Goal: Transaction & Acquisition: Purchase product/service

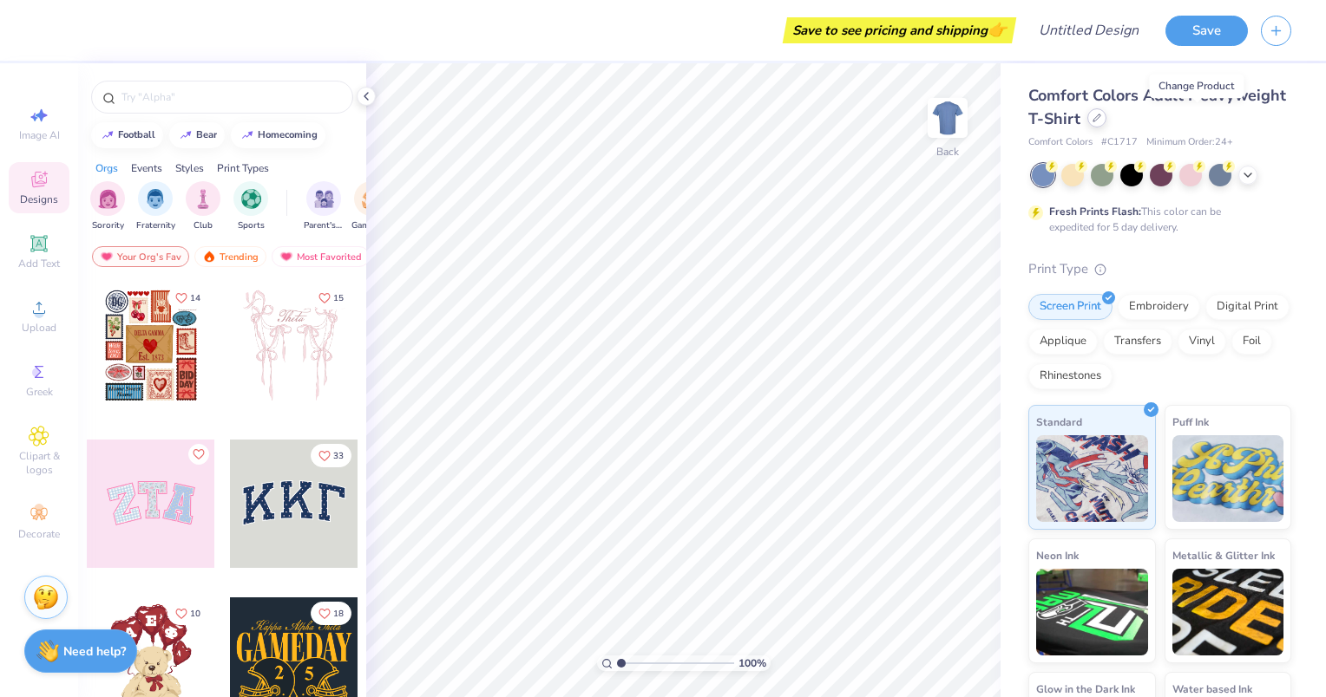
click at [1106, 125] on div at bounding box center [1096, 117] width 19 height 19
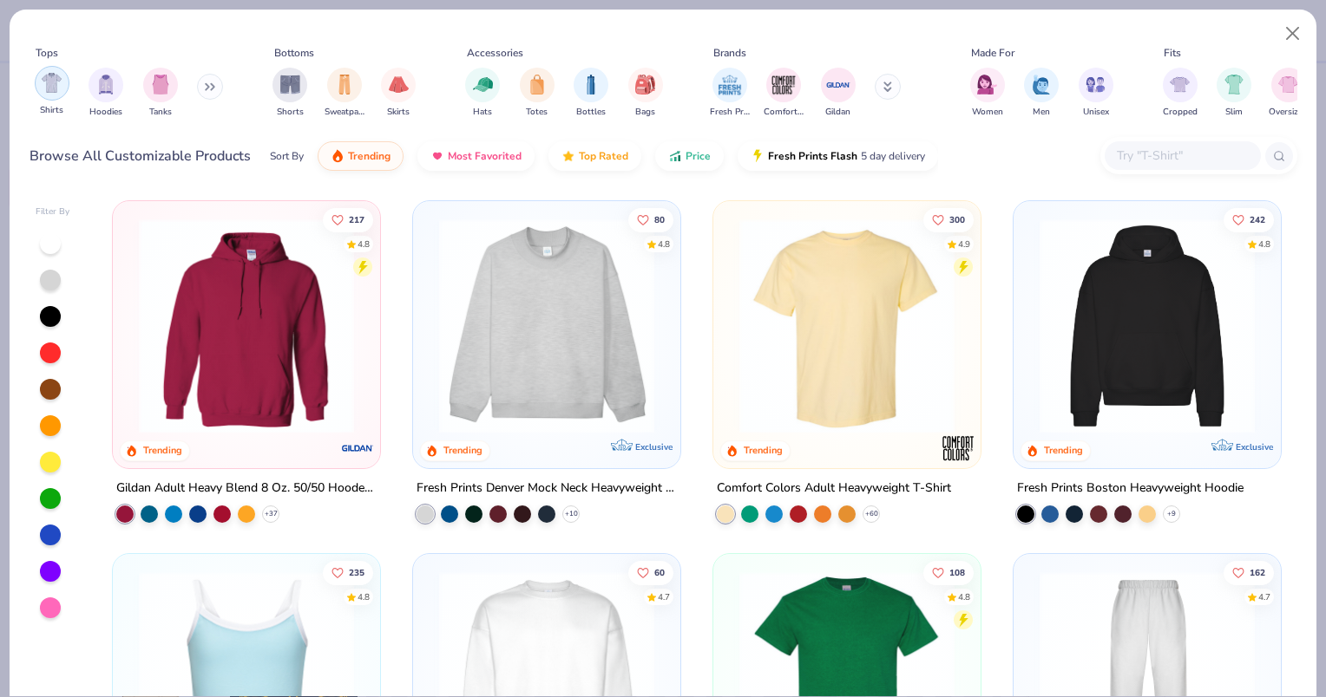
click at [54, 86] on img "filter for Shirts" at bounding box center [52, 83] width 20 height 20
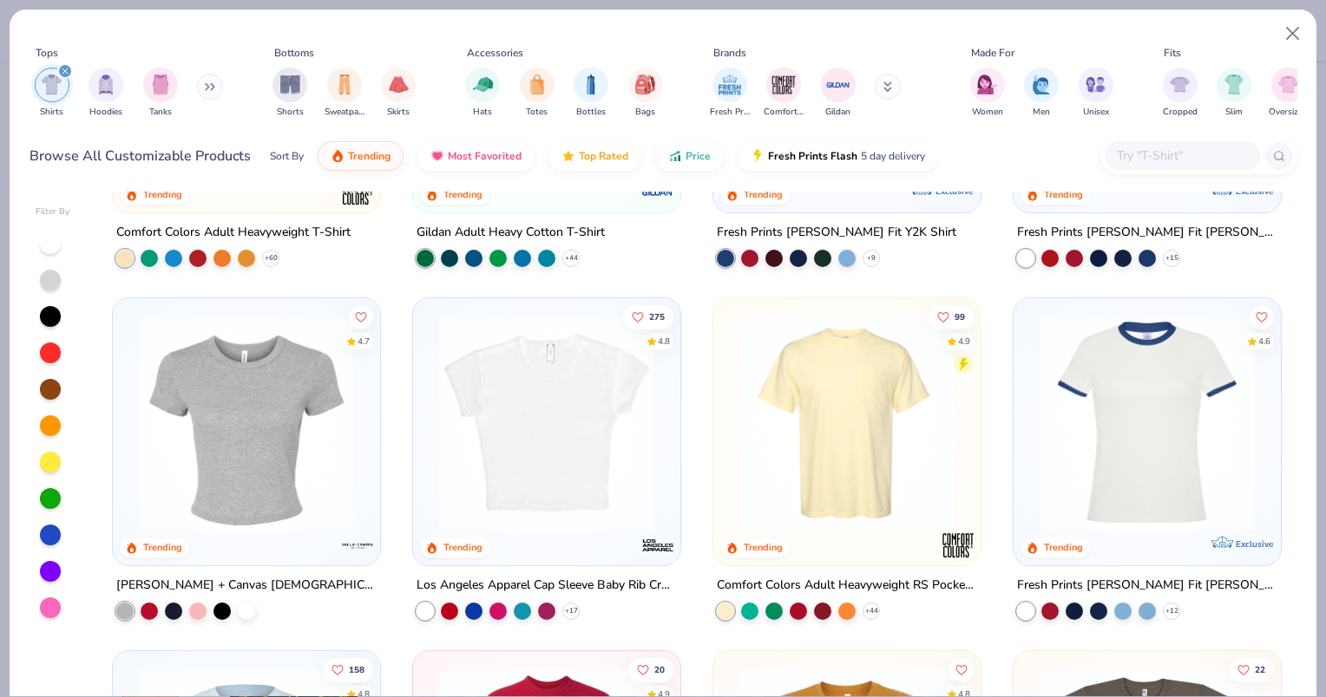
scroll to position [250, 0]
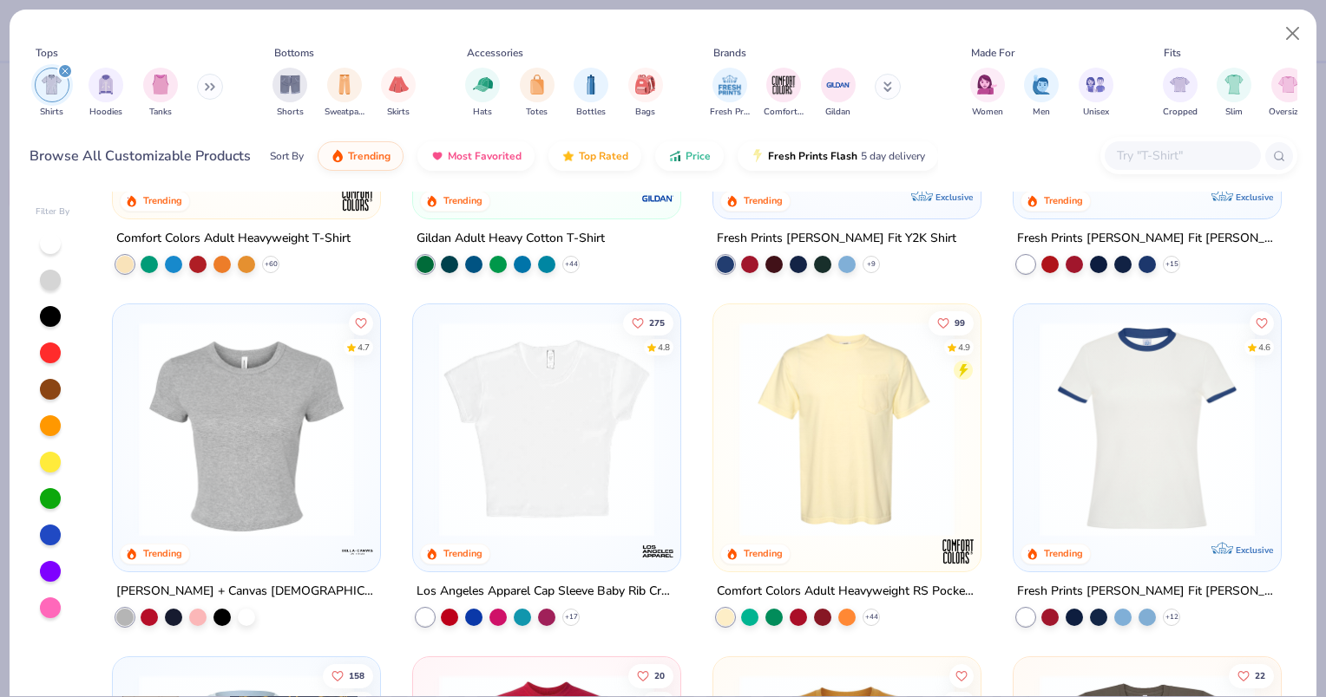
click at [543, 461] on img at bounding box center [546, 429] width 232 height 215
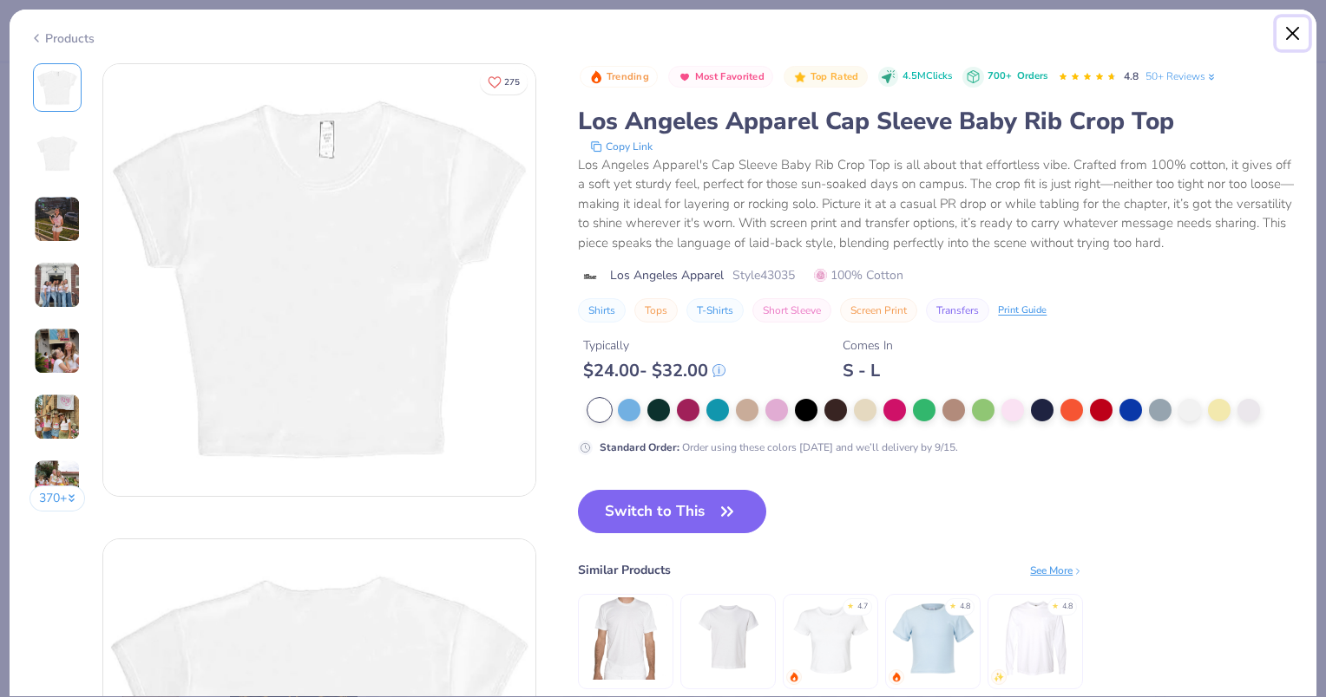
click at [1298, 43] on button "Close" at bounding box center [1292, 33] width 33 height 33
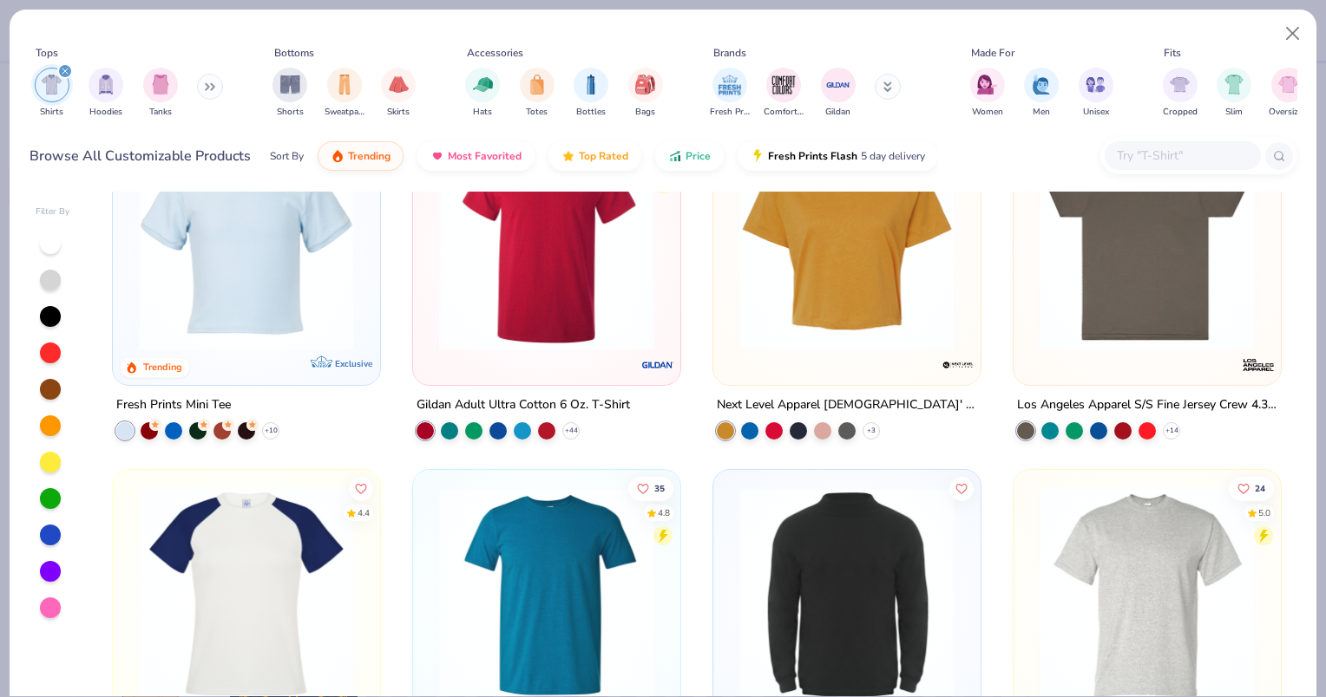
scroll to position [790, 0]
click at [260, 311] on img at bounding box center [246, 241] width 232 height 215
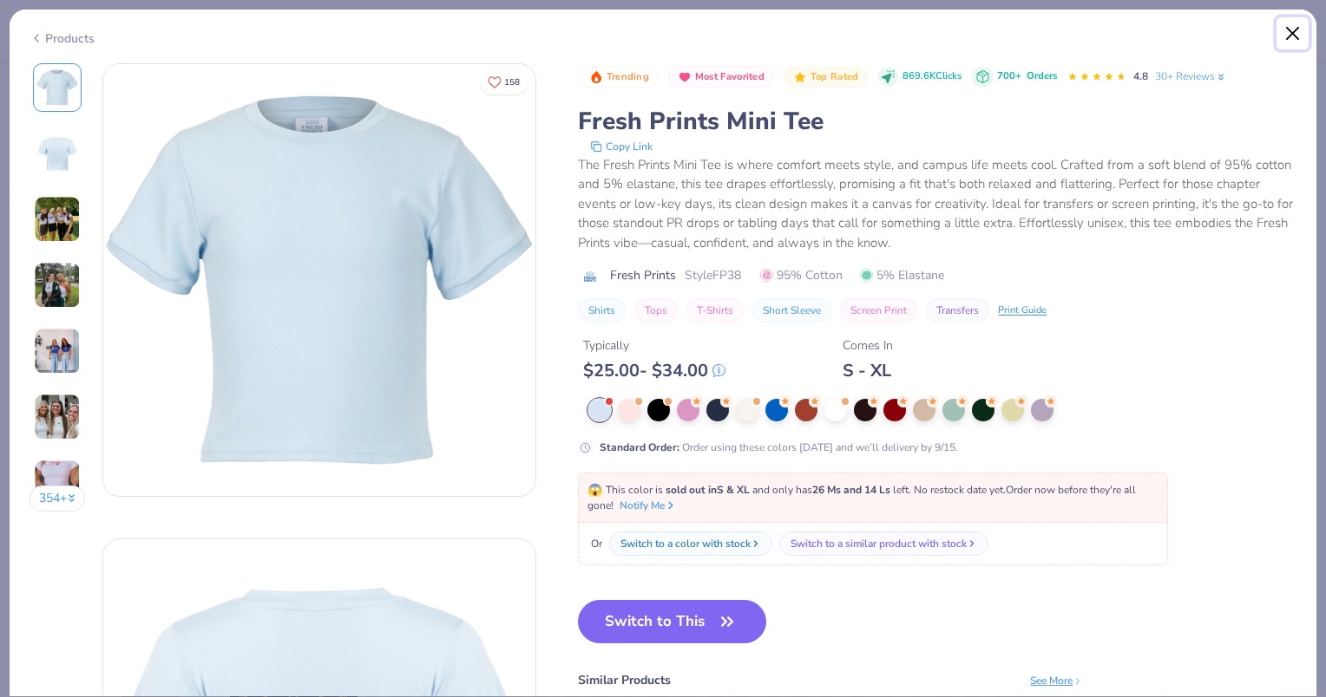
click at [1294, 42] on button "Close" at bounding box center [1292, 33] width 33 height 33
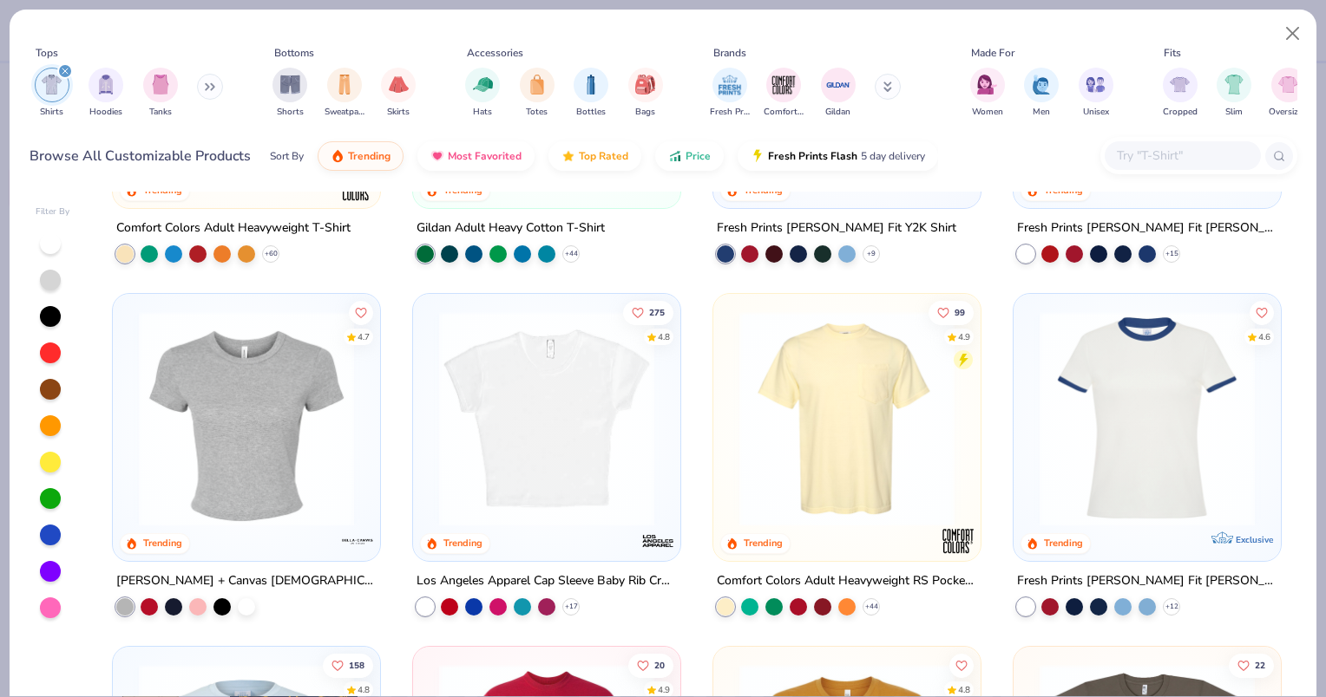
scroll to position [259, 0]
click at [219, 420] on img at bounding box center [246, 419] width 232 height 215
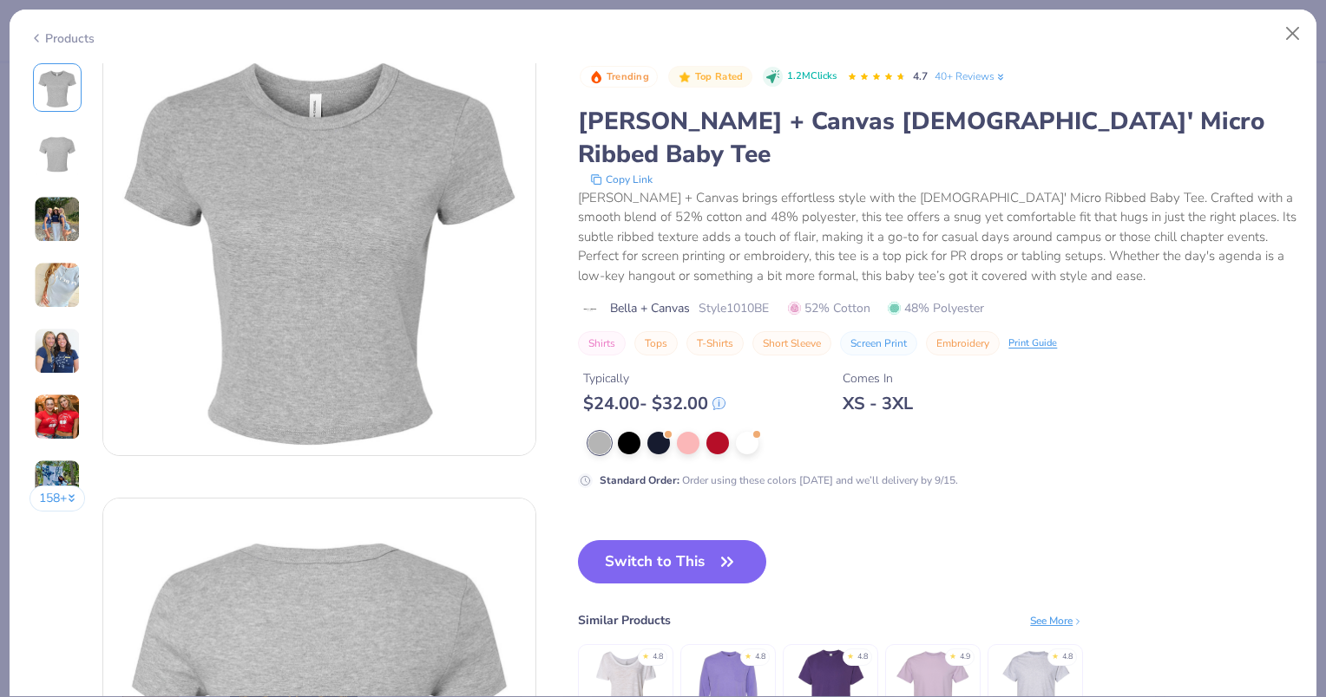
scroll to position [42, 0]
click at [750, 430] on div at bounding box center [747, 441] width 23 height 23
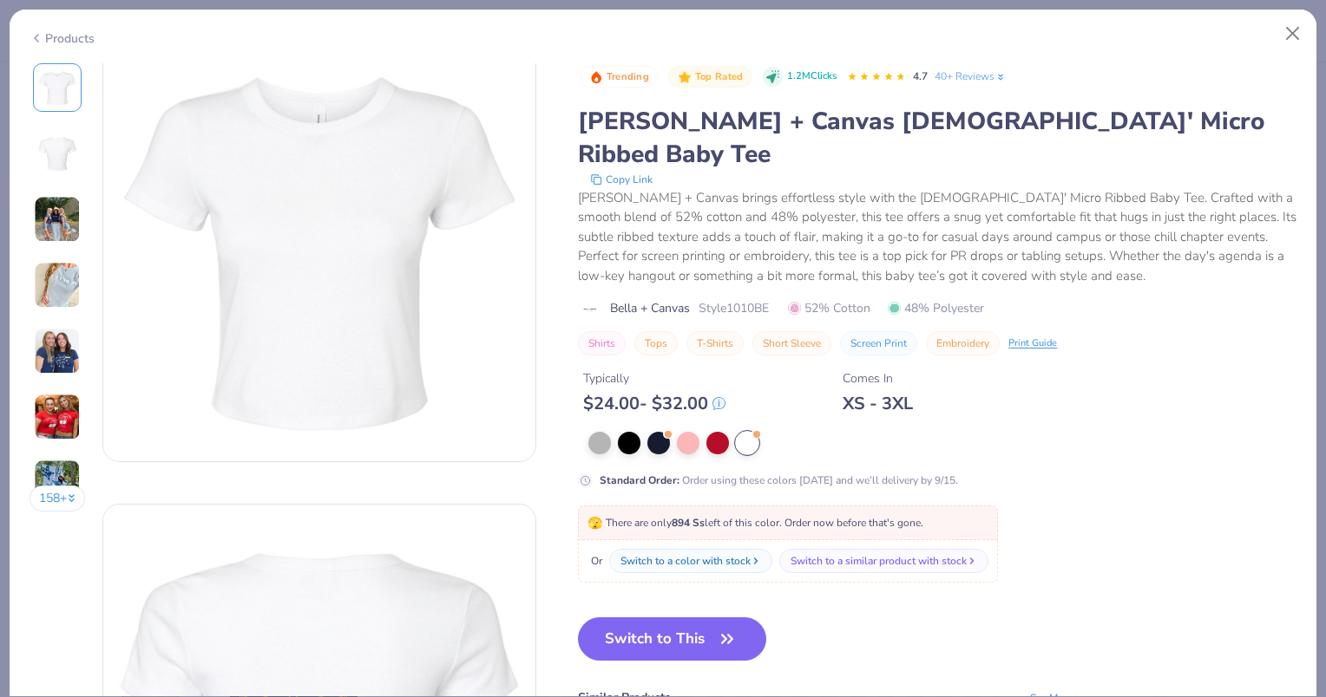
scroll to position [43, 0]
click at [880, 331] on button "Screen Print" at bounding box center [878, 343] width 77 height 24
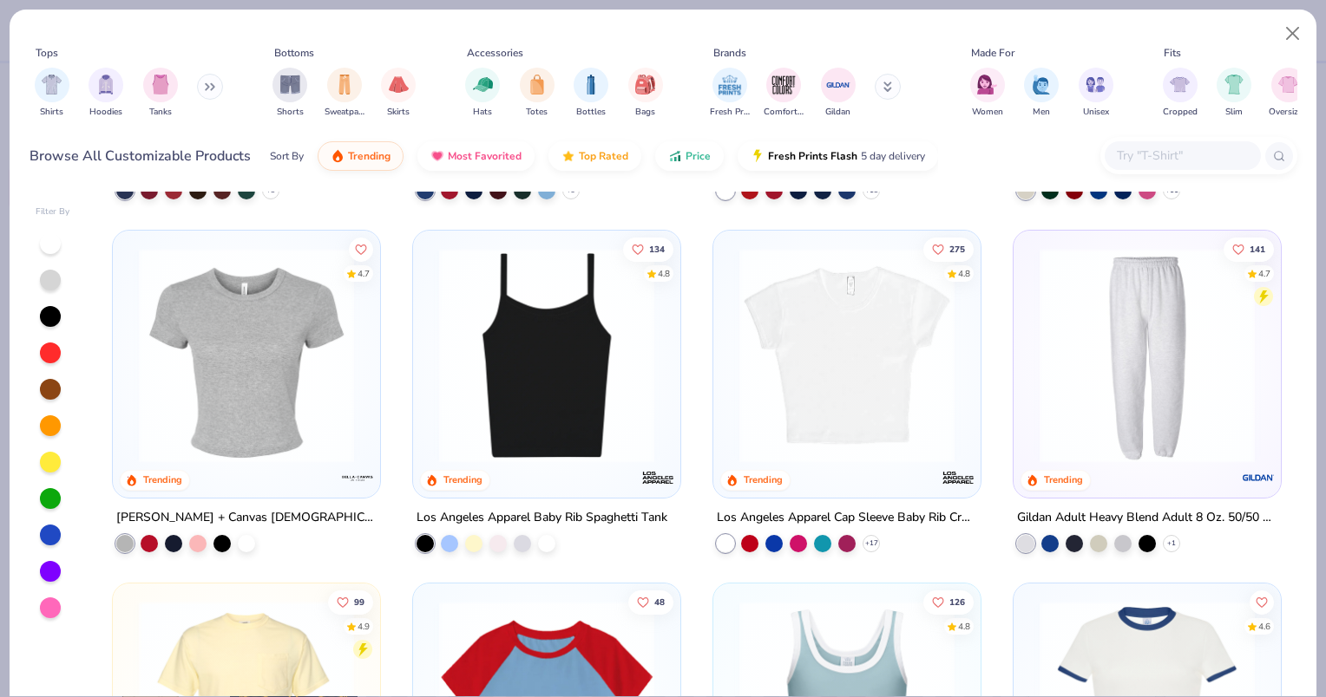
scroll to position [1734, 0]
click at [828, 412] on img at bounding box center [846, 356] width 232 height 215
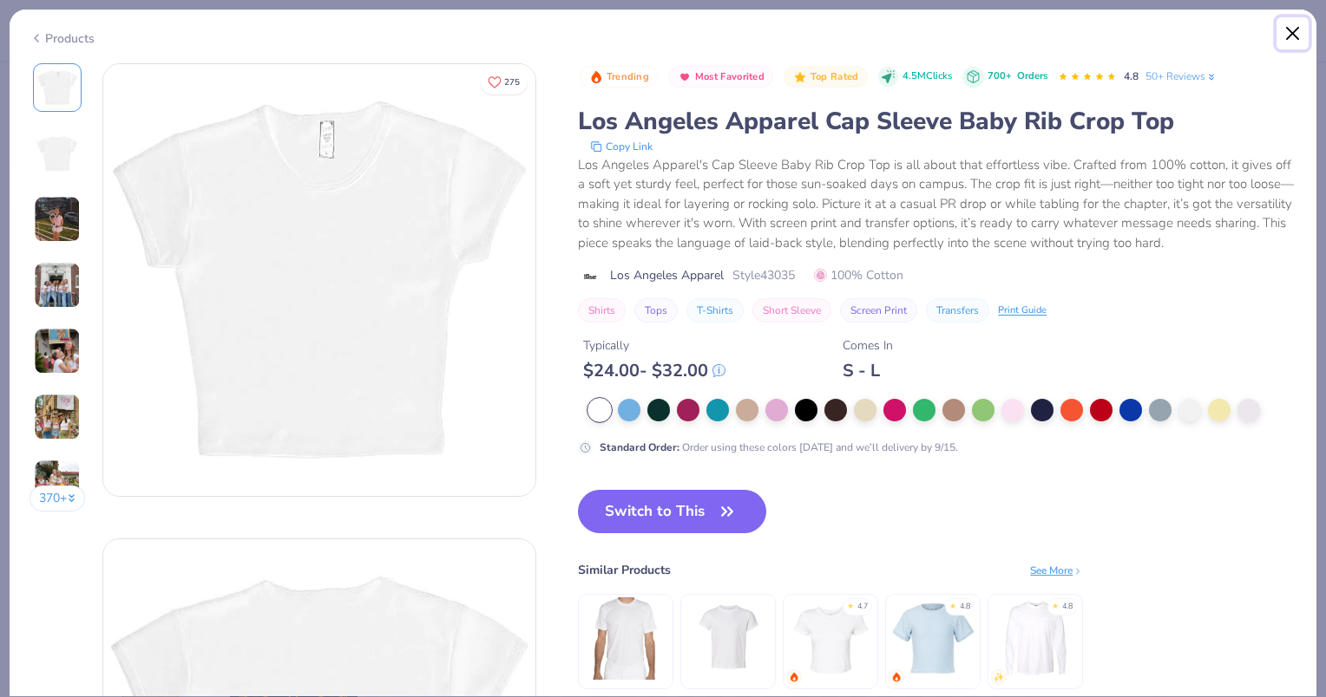
click at [1289, 29] on button "Close" at bounding box center [1292, 33] width 33 height 33
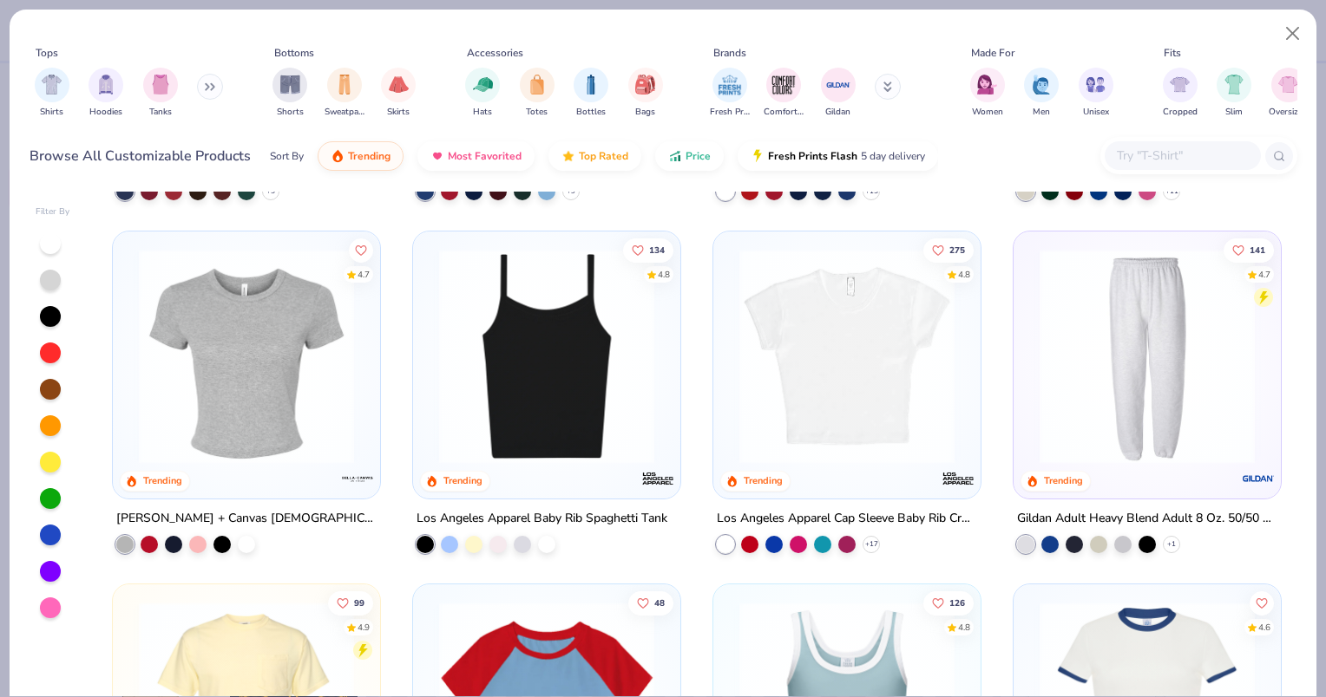
scroll to position [1751, 0]
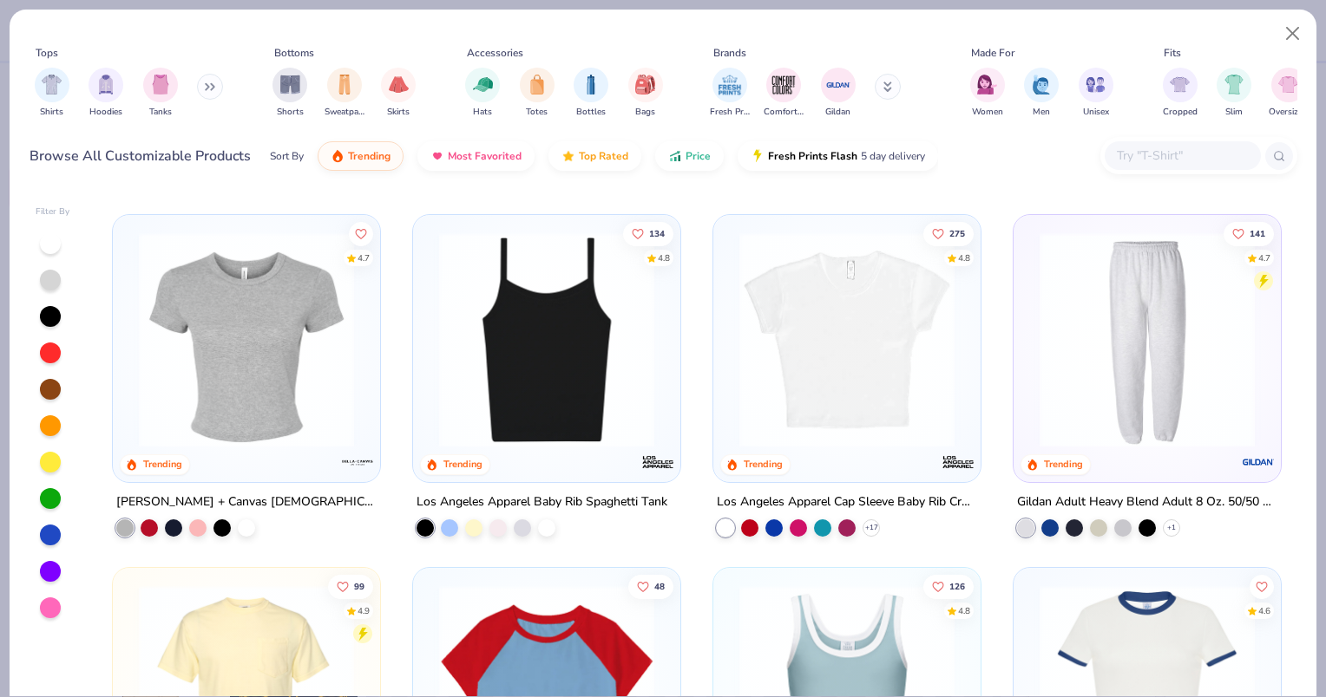
click at [243, 368] on img at bounding box center [246, 339] width 232 height 215
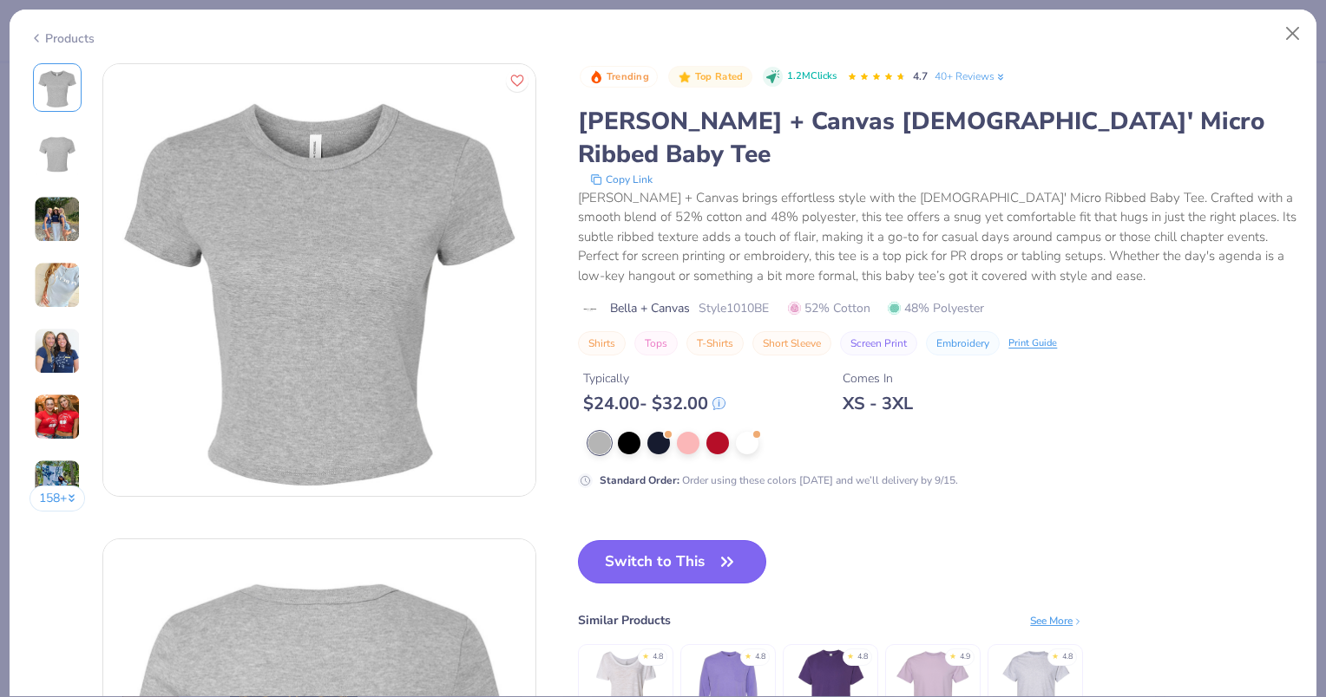
click at [675, 540] on button "Switch to This" at bounding box center [672, 561] width 188 height 43
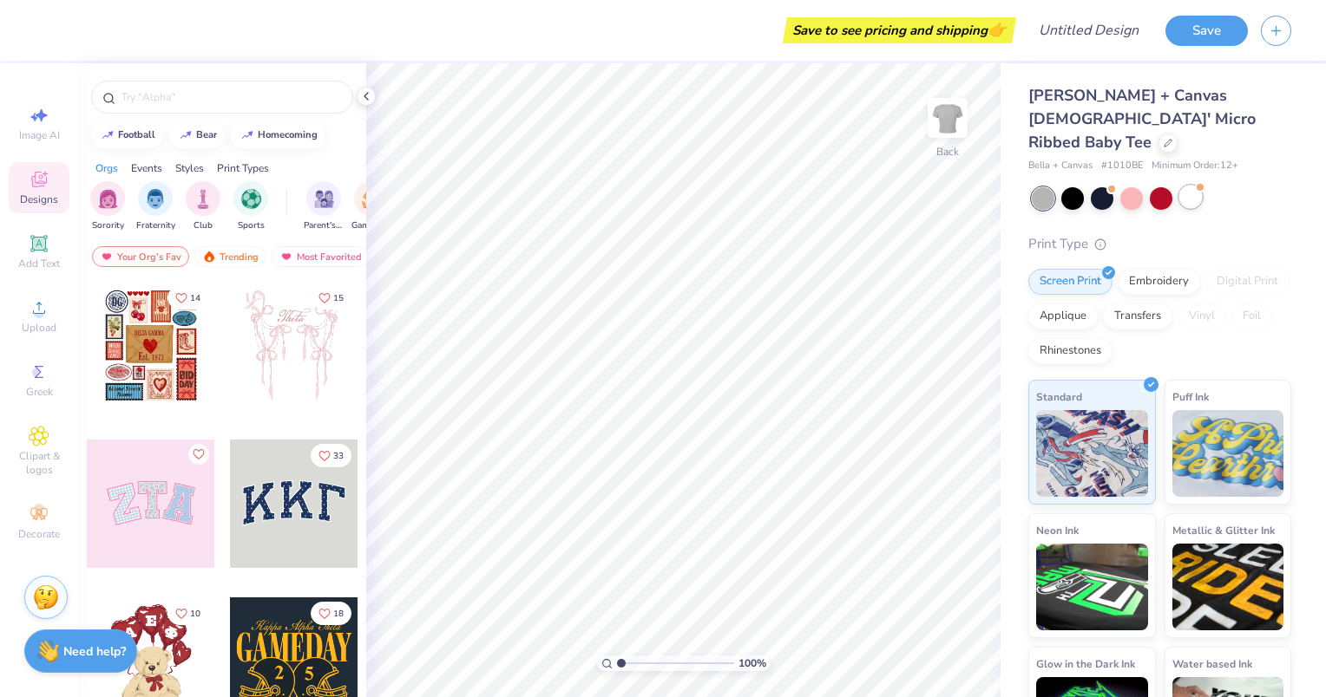
click at [1183, 186] on div at bounding box center [1190, 197] width 23 height 23
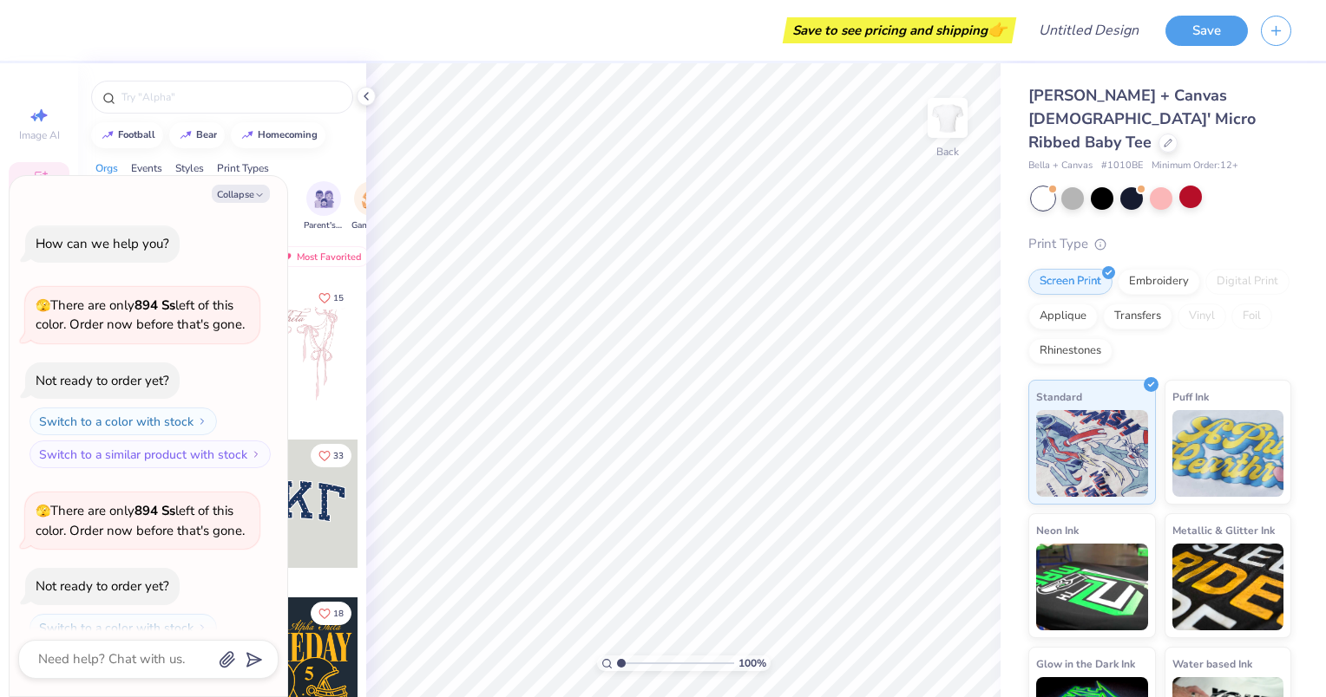
scroll to position [56, 0]
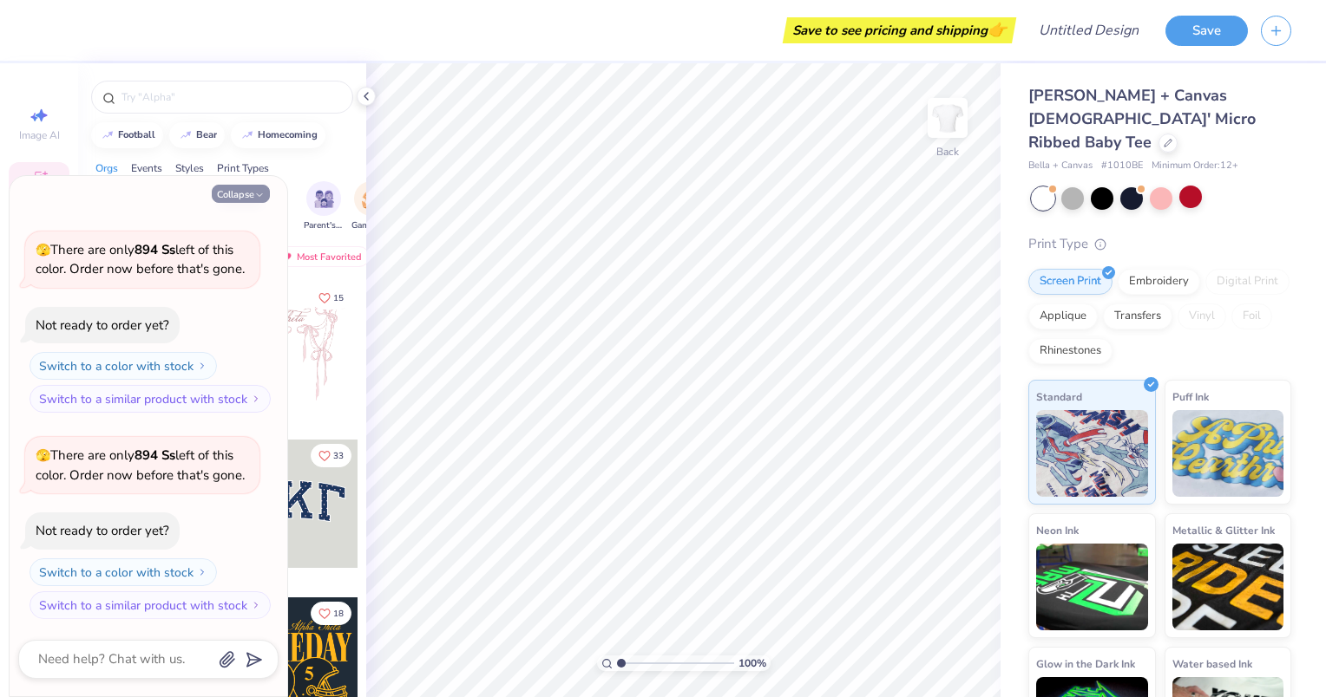
click at [252, 196] on button "Collapse" at bounding box center [241, 194] width 58 height 18
type textarea "x"
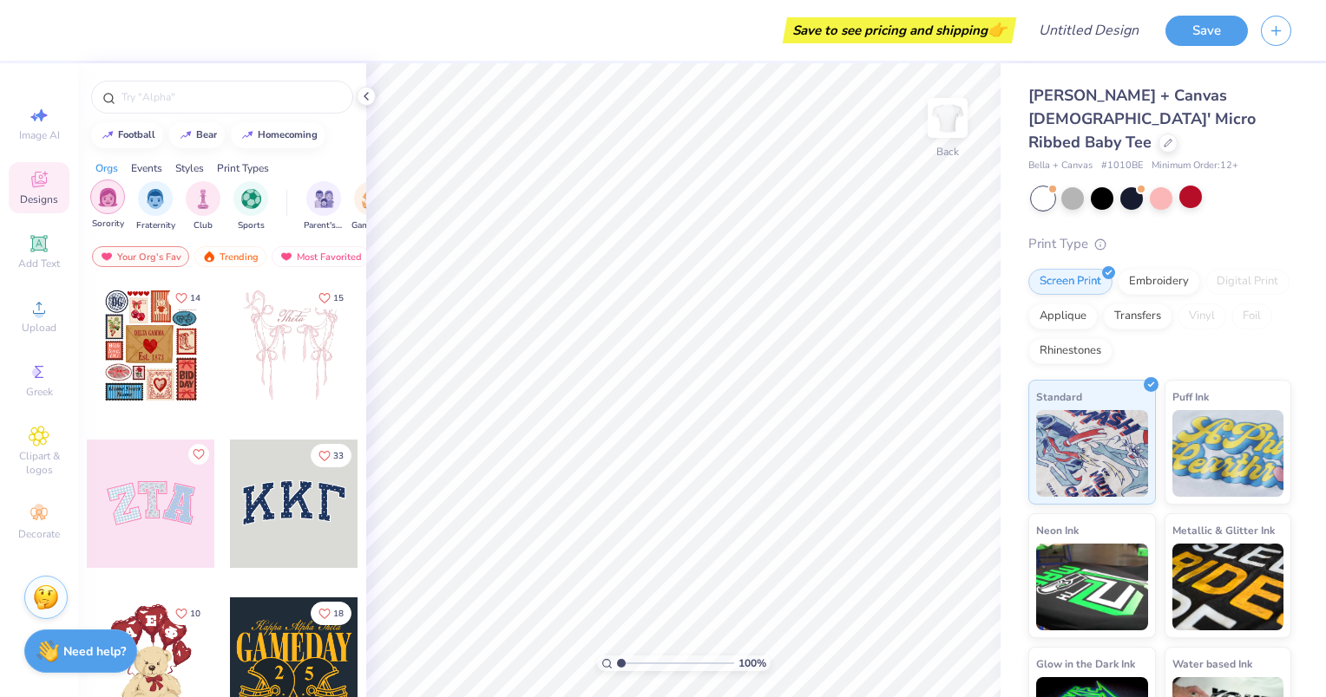
click at [101, 201] on img "filter for Sorority" at bounding box center [108, 197] width 20 height 20
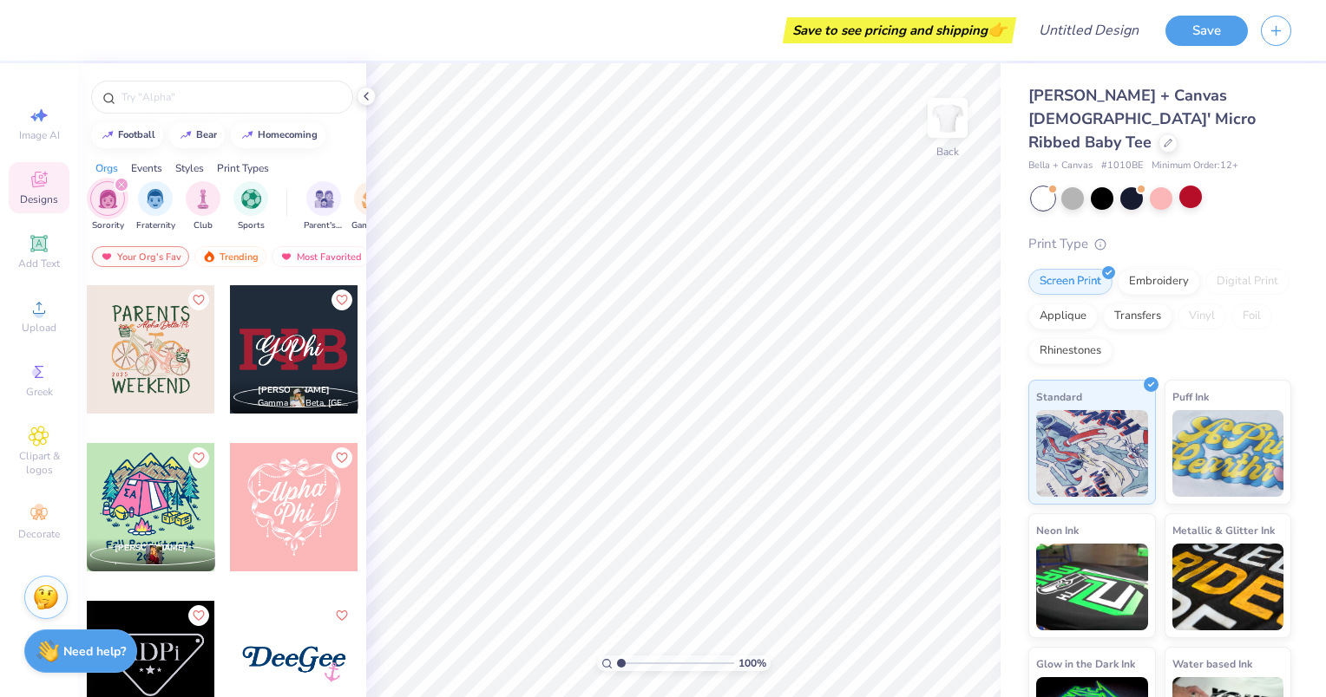
scroll to position [6626, 0]
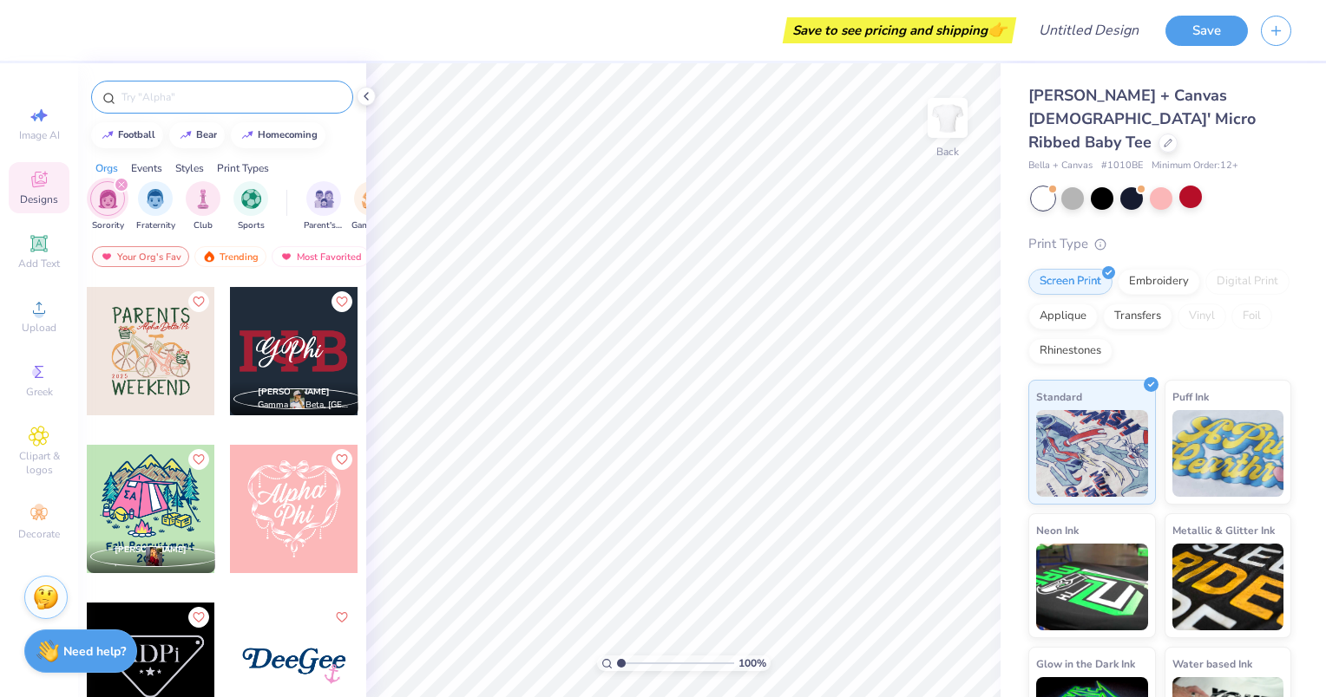
click at [134, 96] on input "text" at bounding box center [231, 96] width 222 height 17
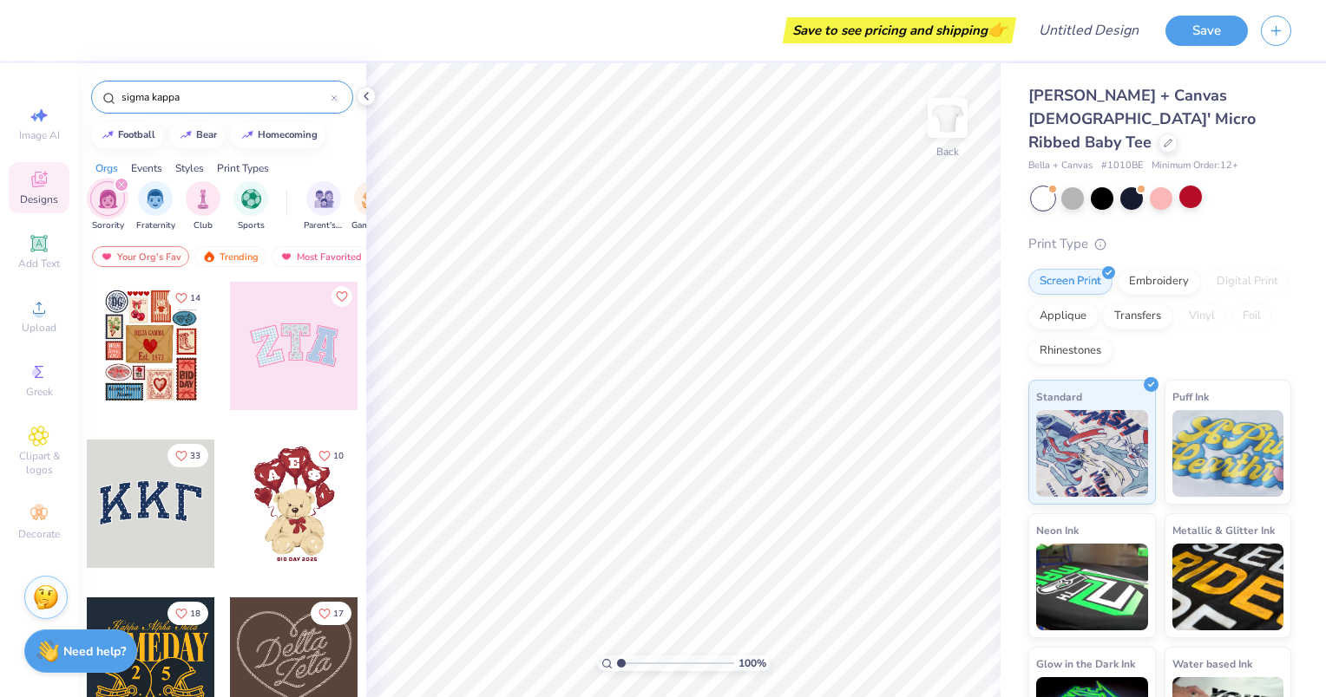
type input "sigma kappa"
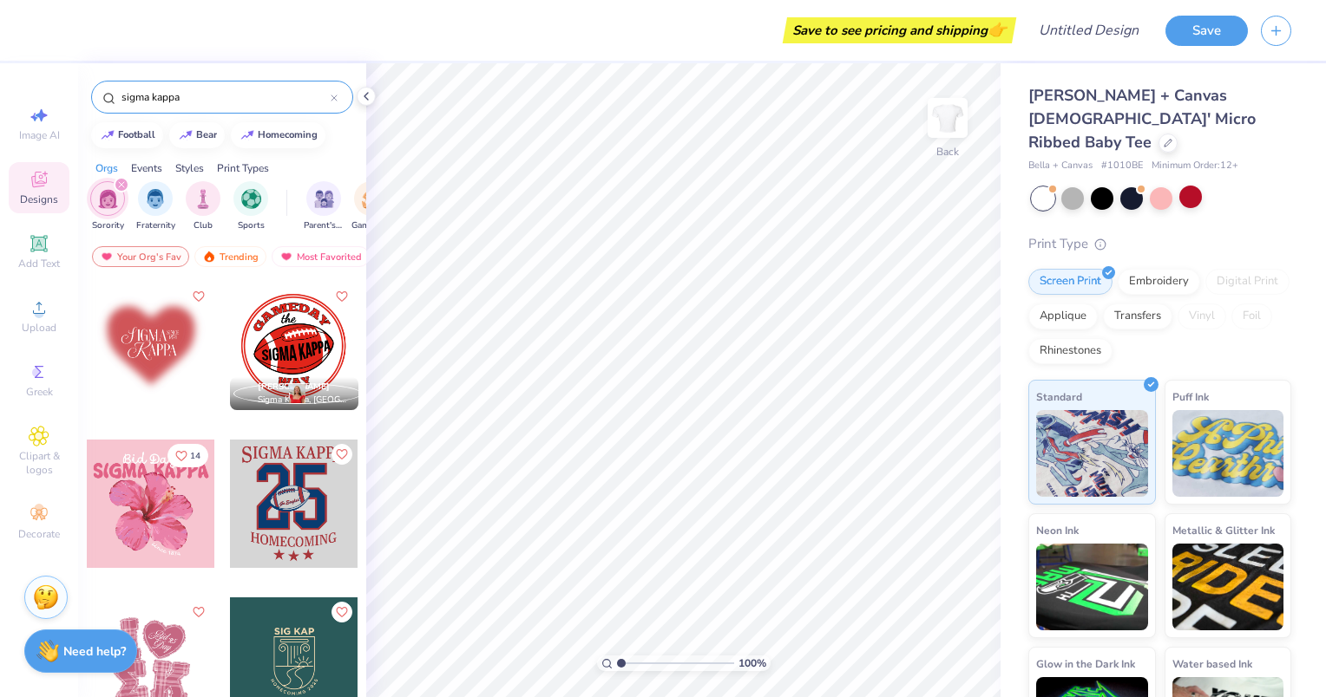
scroll to position [423, 0]
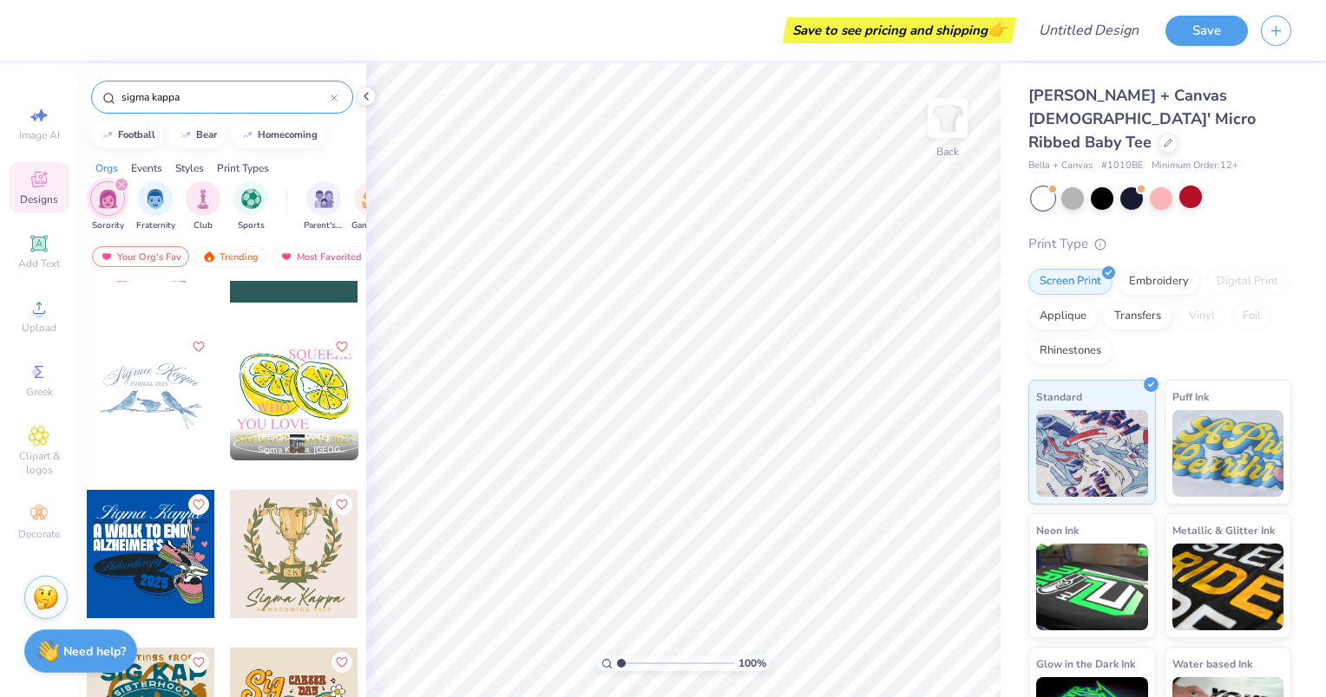
click at [134, 390] on div at bounding box center [151, 396] width 128 height 128
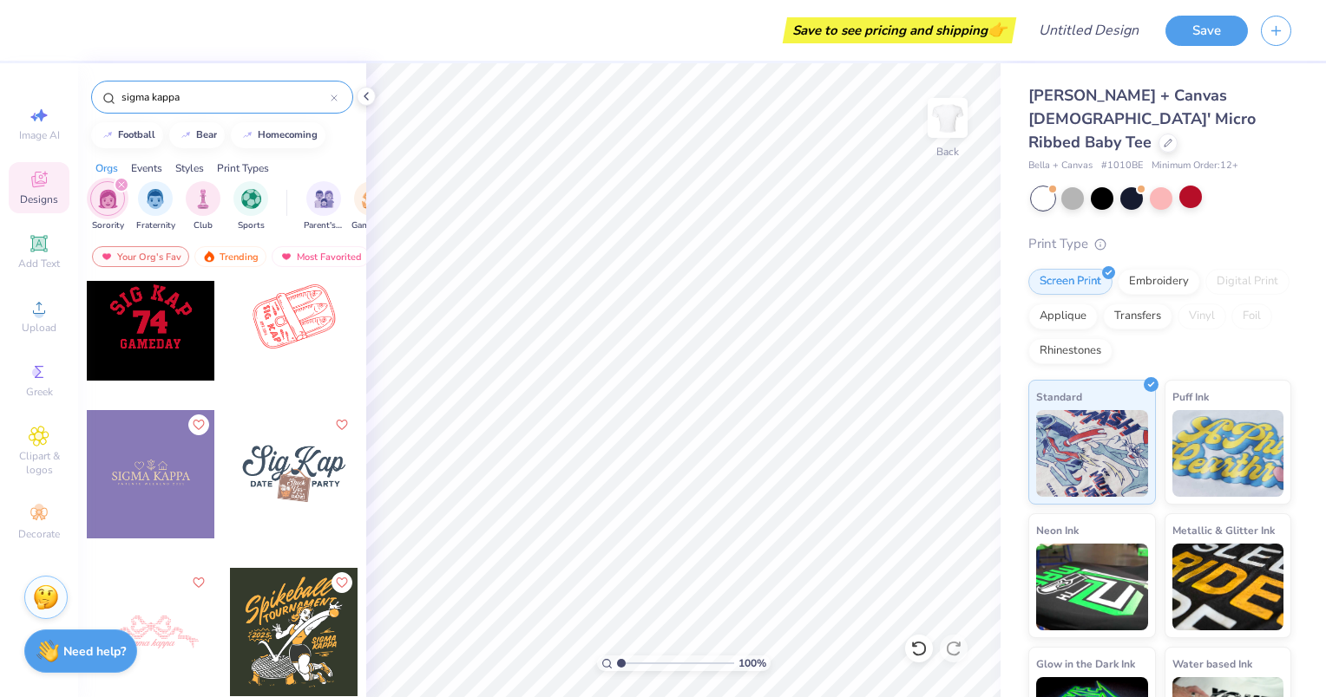
scroll to position [1578, 0]
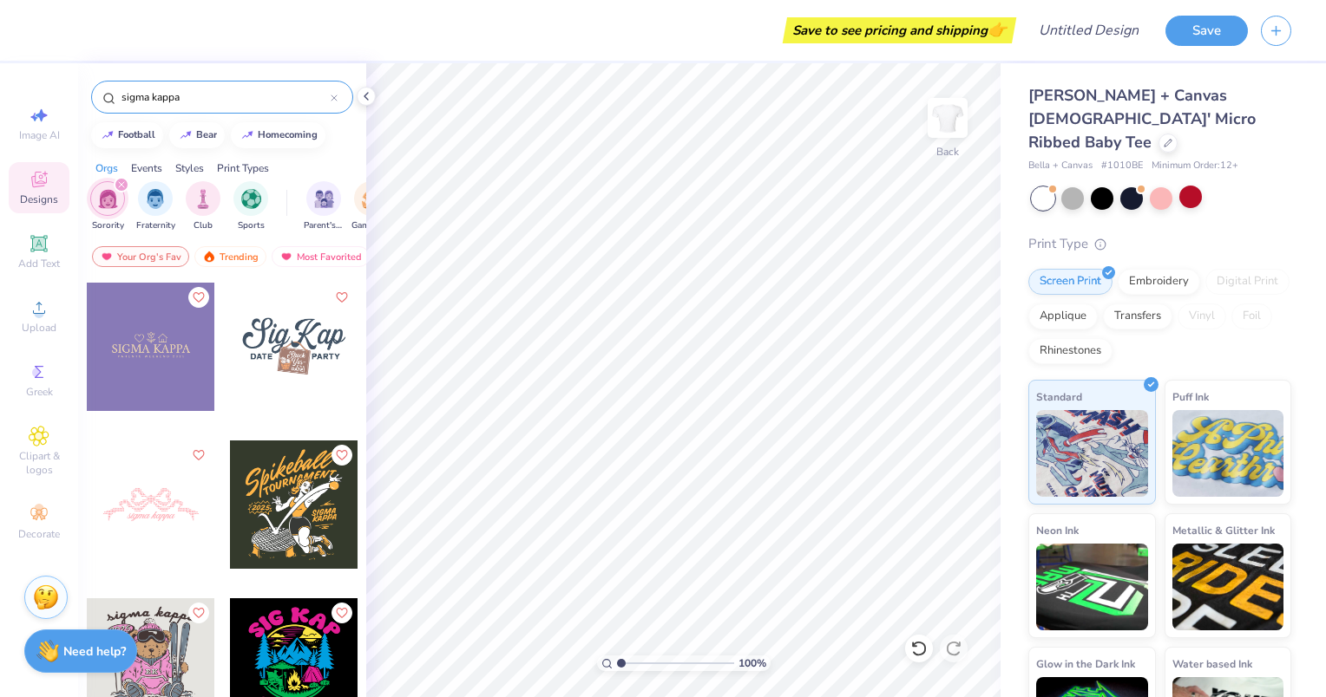
click at [157, 353] on div at bounding box center [151, 347] width 128 height 128
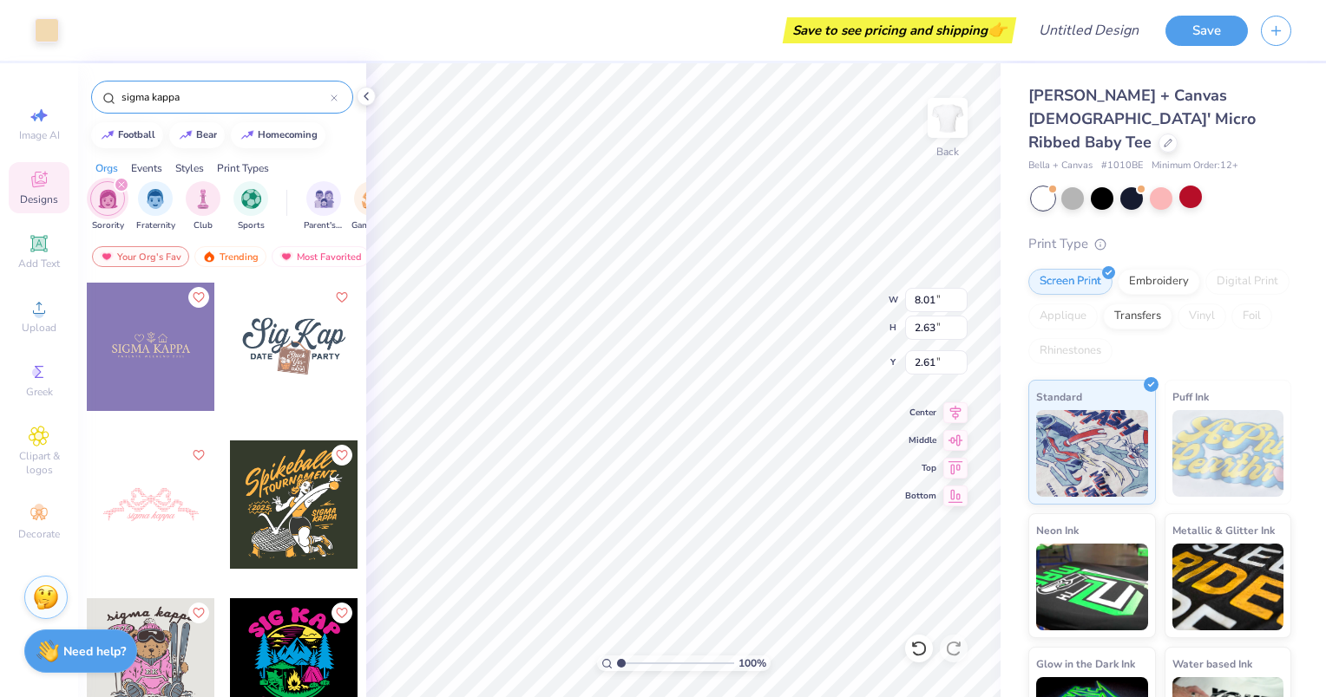
type input "8.01"
type input "2.63"
type input "3.00"
type input "9.50"
type input "3.12"
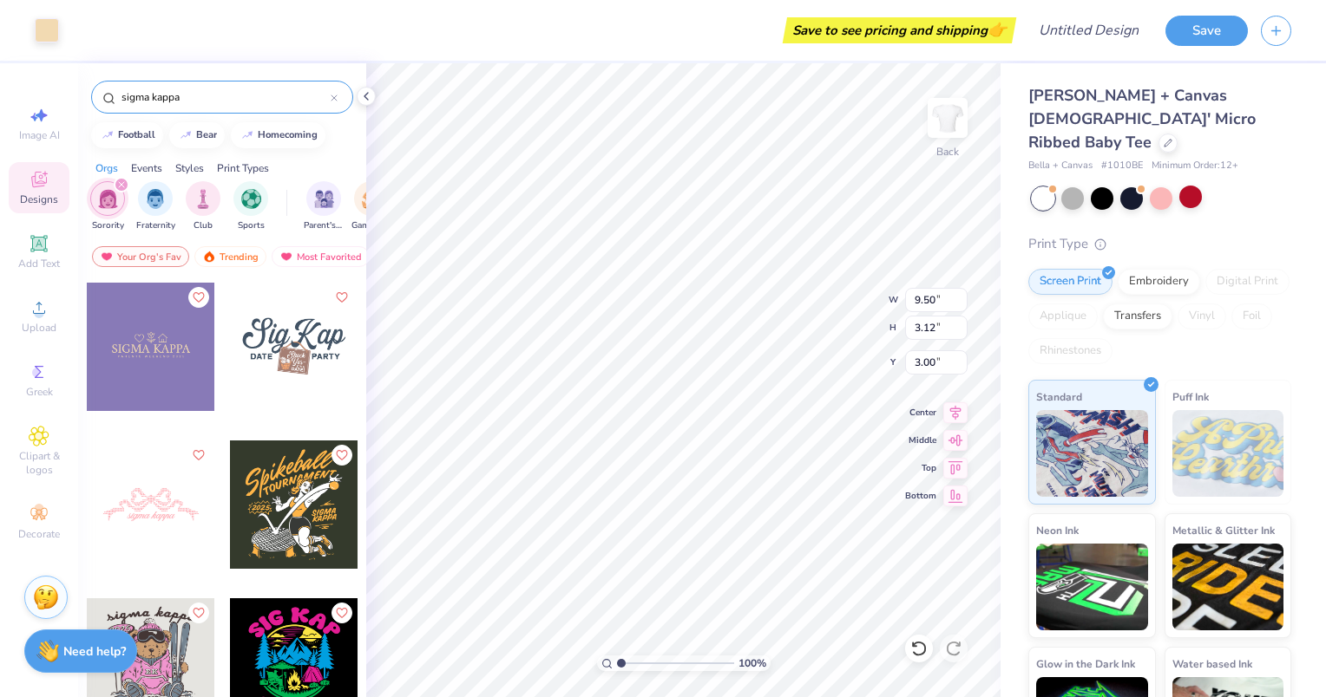
scroll to position [51, 0]
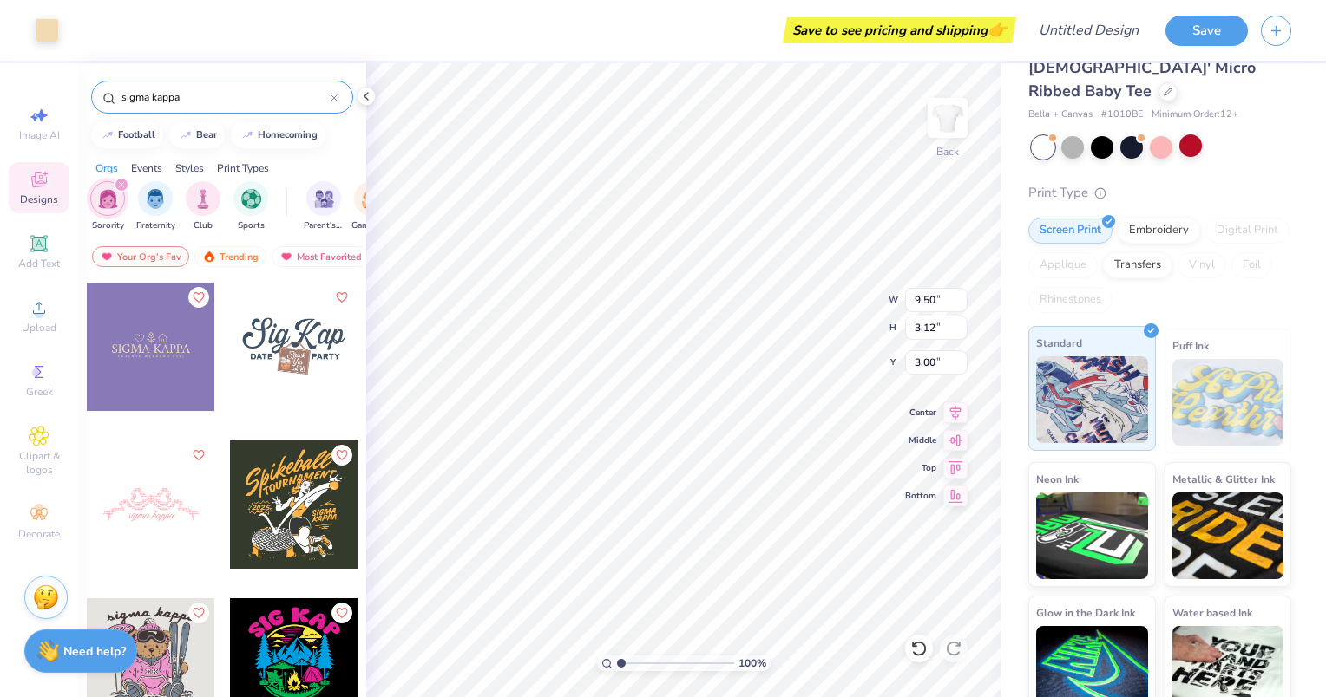
click at [1086, 384] on img at bounding box center [1092, 400] width 112 height 87
click at [36, 384] on div "Greek" at bounding box center [39, 380] width 61 height 51
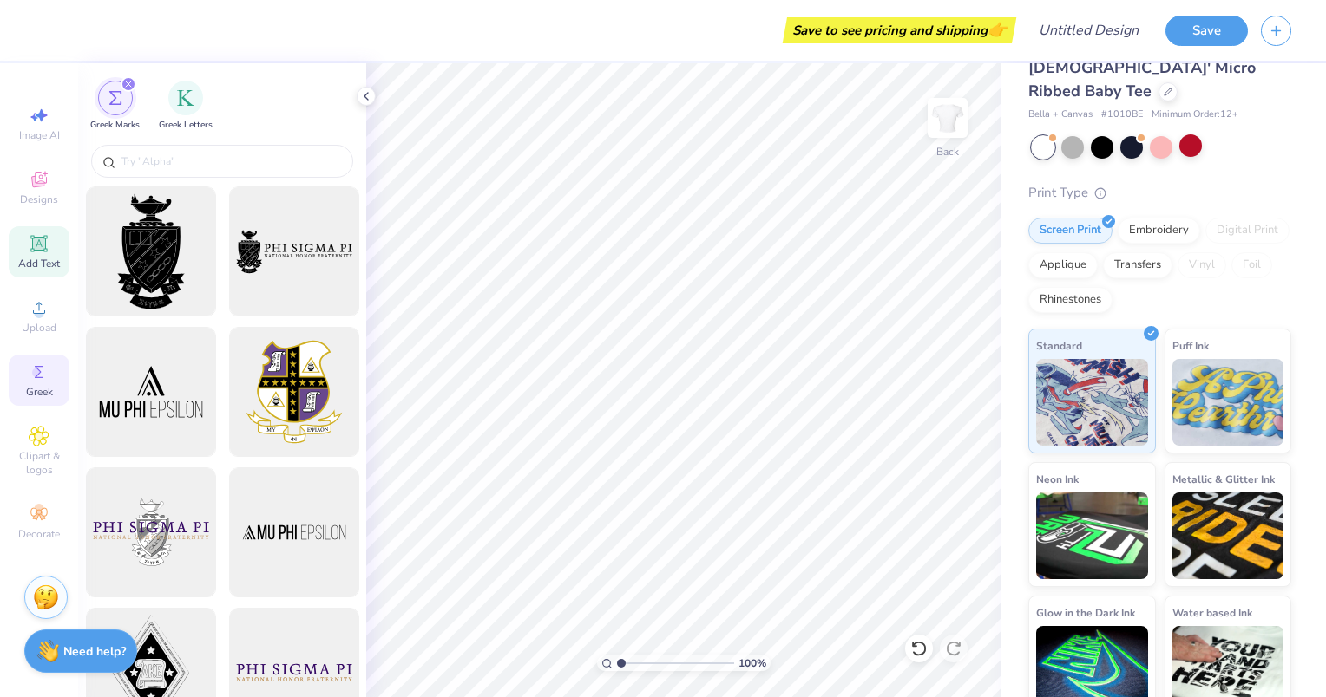
click at [39, 255] on div "Add Text" at bounding box center [39, 251] width 61 height 51
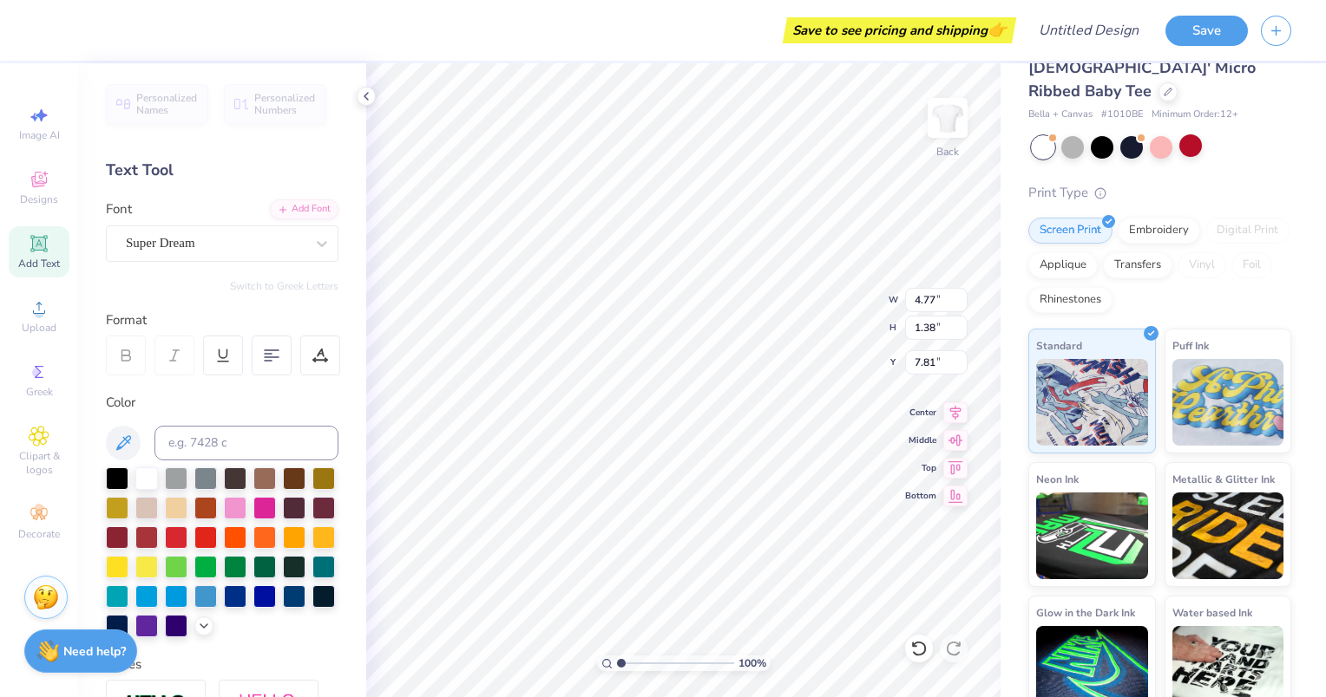
scroll to position [14, 3]
type textarea "s"
type textarea "SIGMA KAPPA"
click at [128, 628] on div at bounding box center [117, 624] width 23 height 23
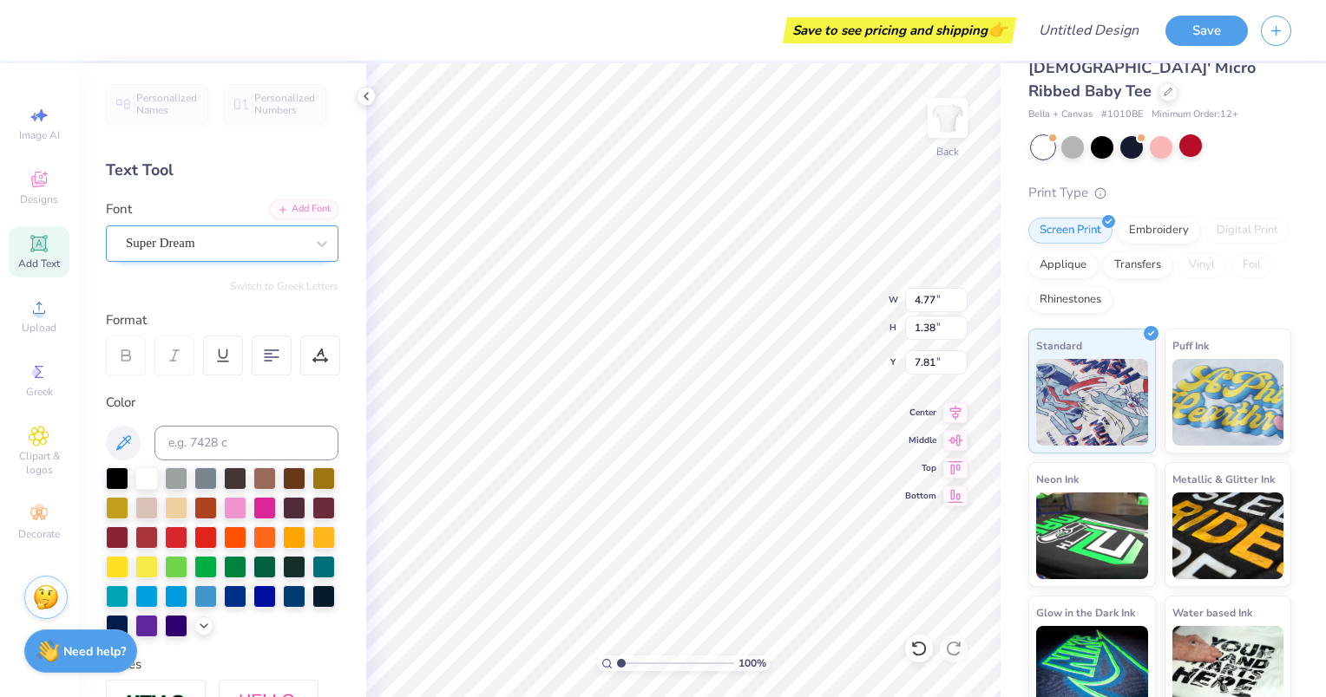
click at [249, 253] on div at bounding box center [215, 243] width 179 height 23
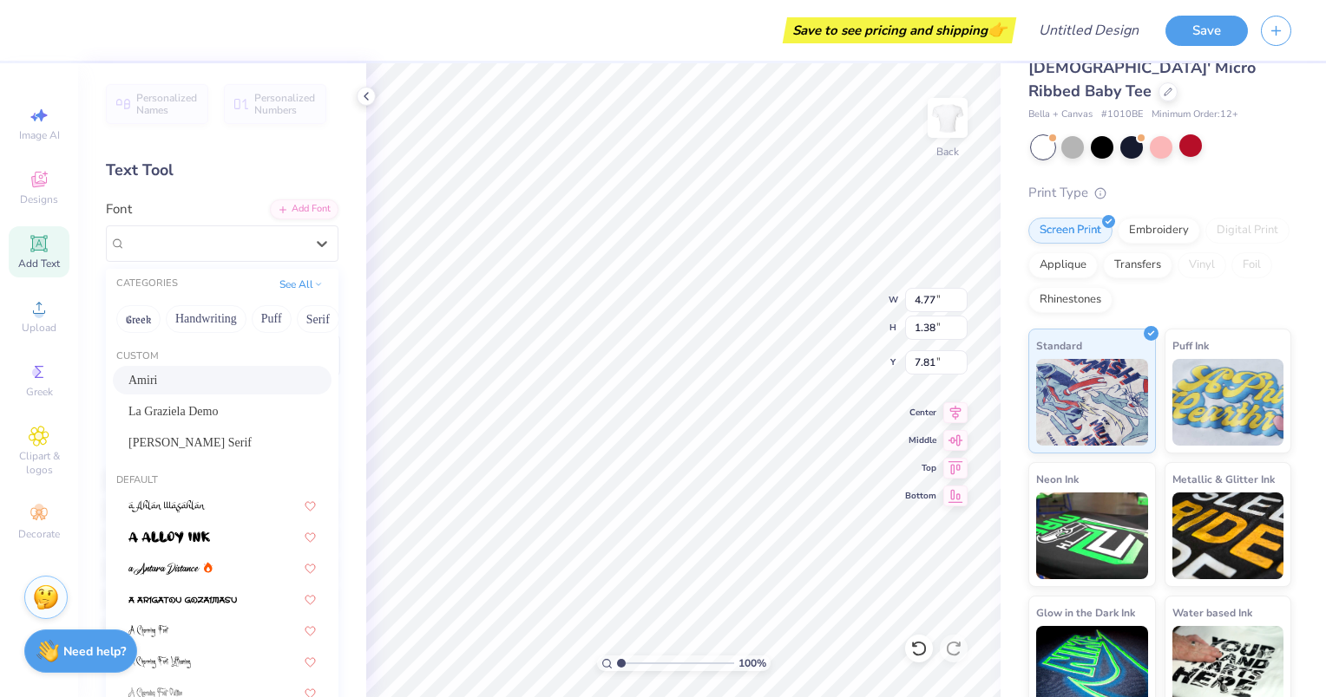
click at [201, 389] on div "Amiri" at bounding box center [221, 380] width 187 height 18
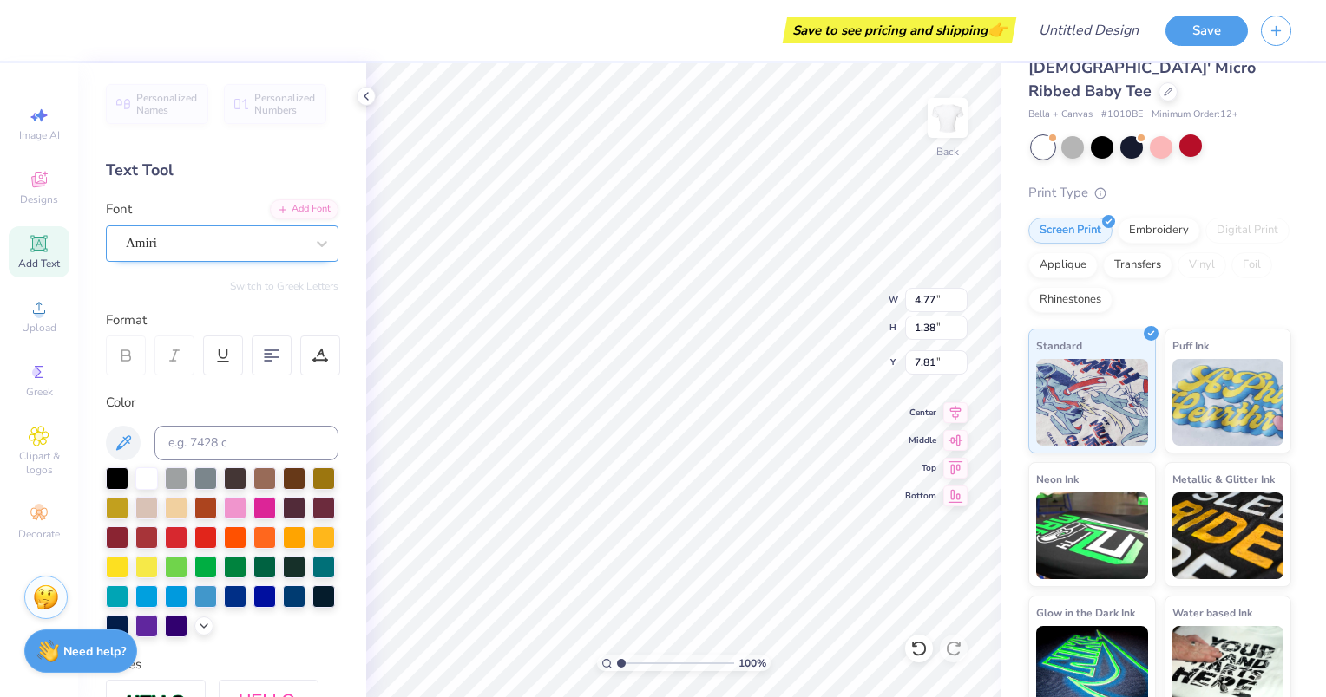
click at [178, 235] on div "Amiri" at bounding box center [215, 243] width 182 height 27
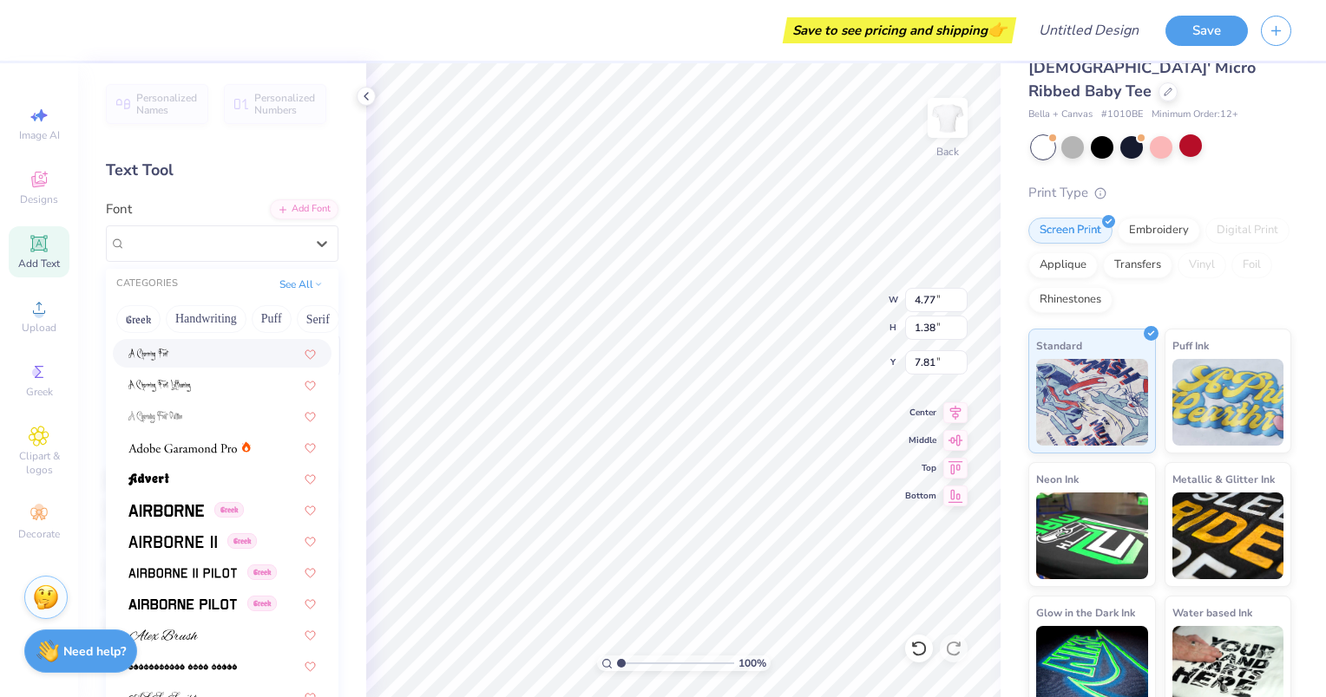
scroll to position [301, 0]
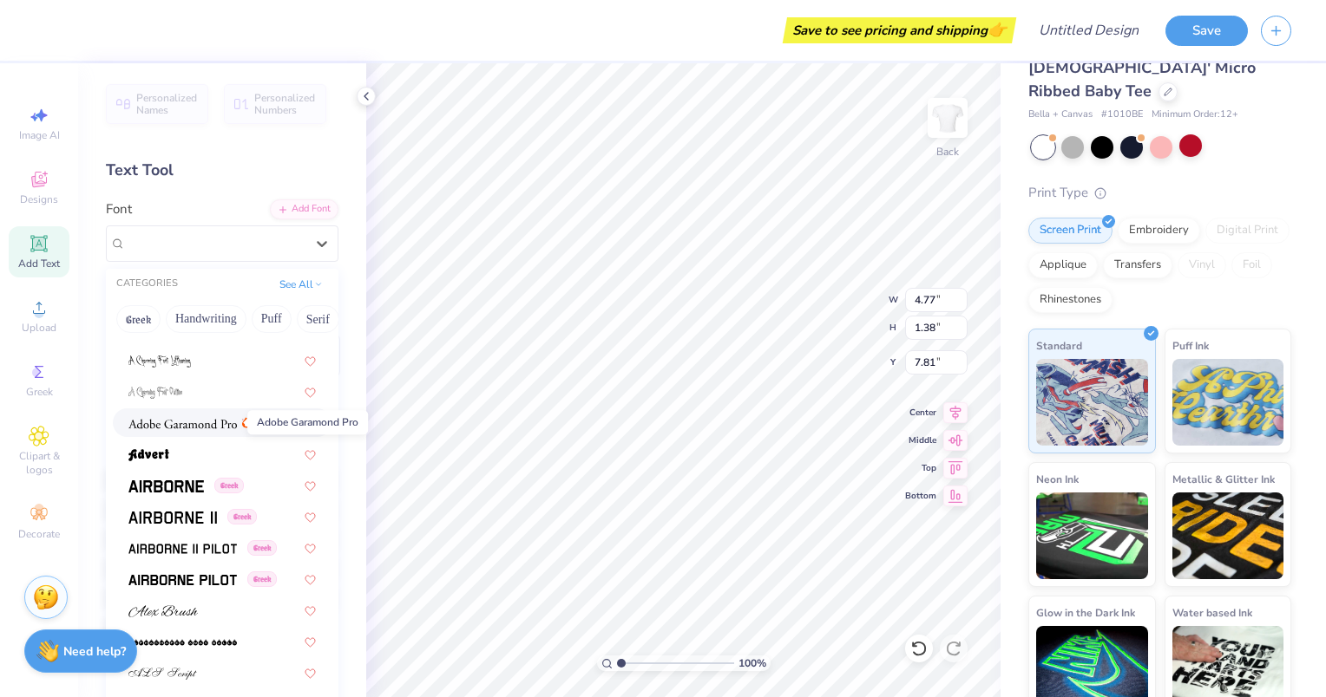
click at [200, 428] on img at bounding box center [182, 424] width 108 height 12
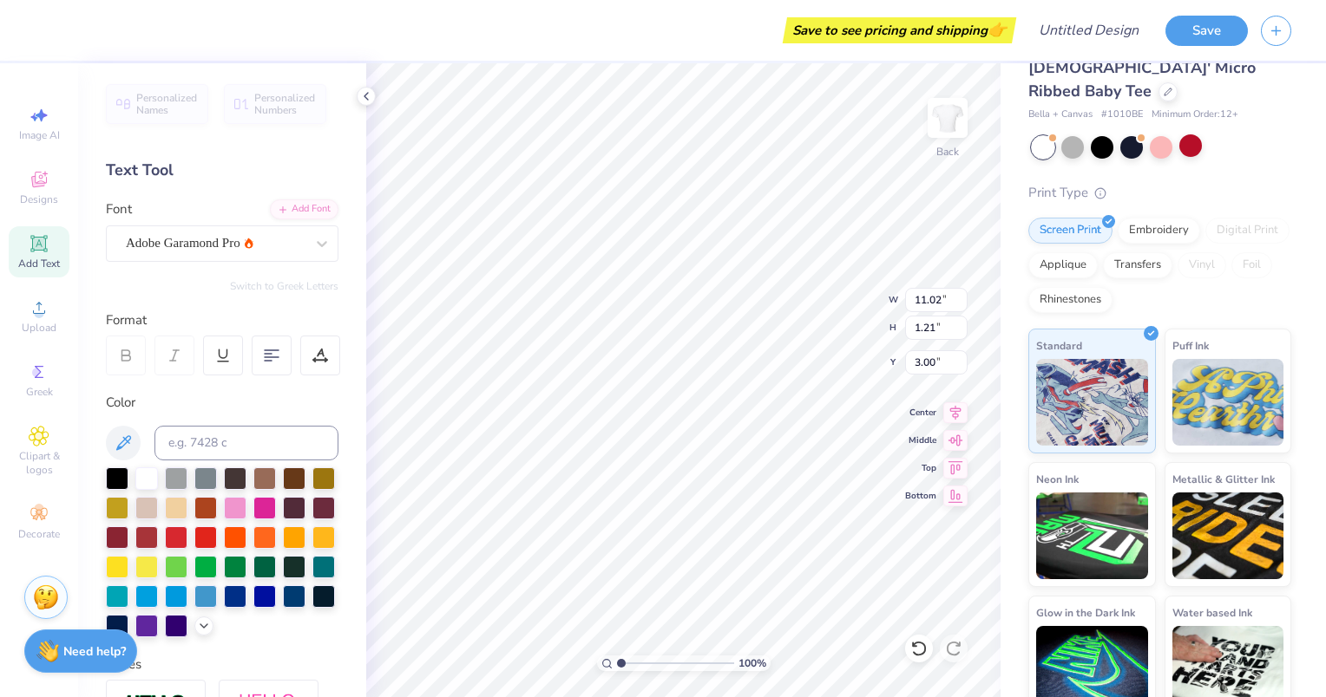
type input "3.00"
type input "10.32"
type input "1.13"
click at [46, 267] on span "Add Text" at bounding box center [39, 264] width 42 height 14
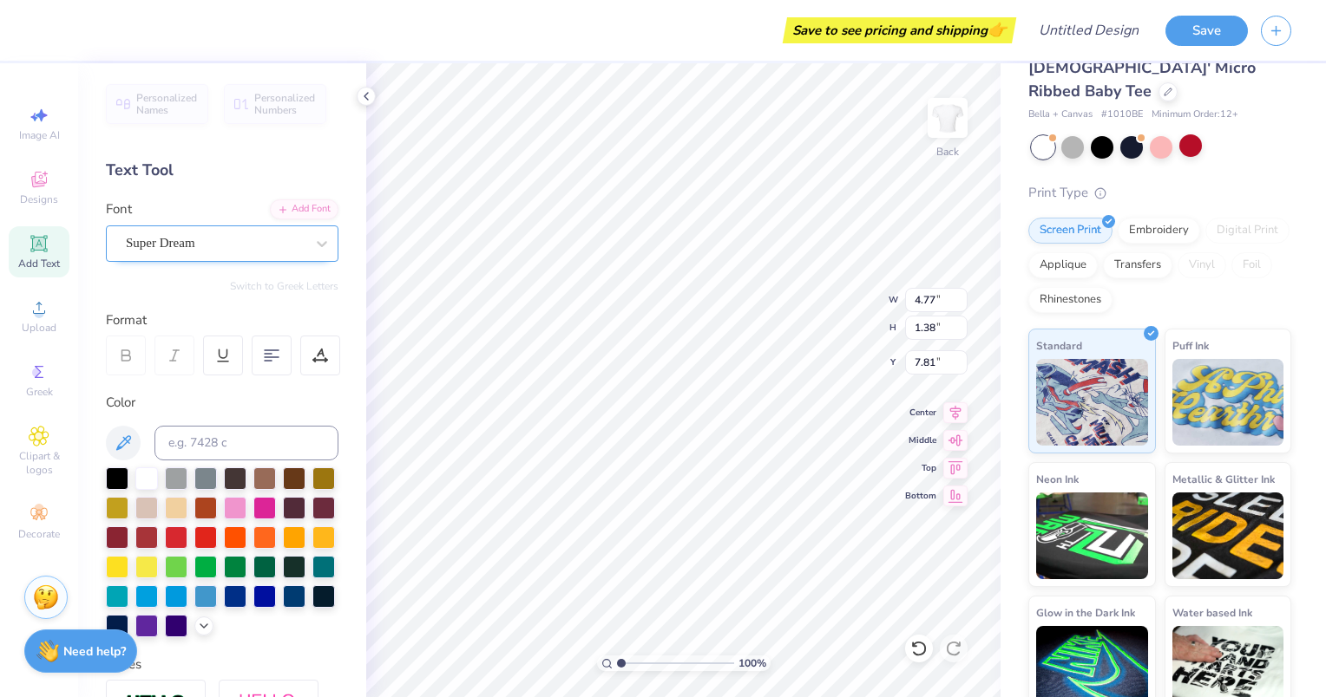
type textarea "1878"
click at [253, 252] on div "Super Dream" at bounding box center [215, 243] width 182 height 27
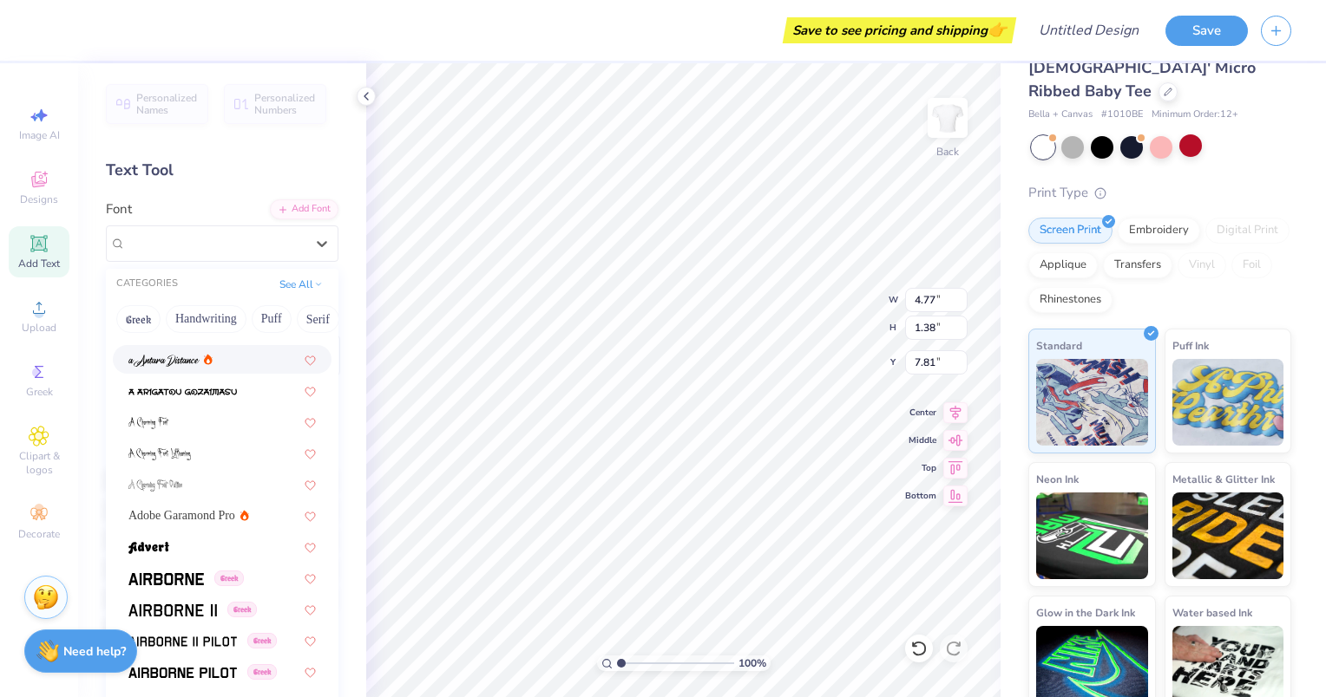
scroll to position [246, 0]
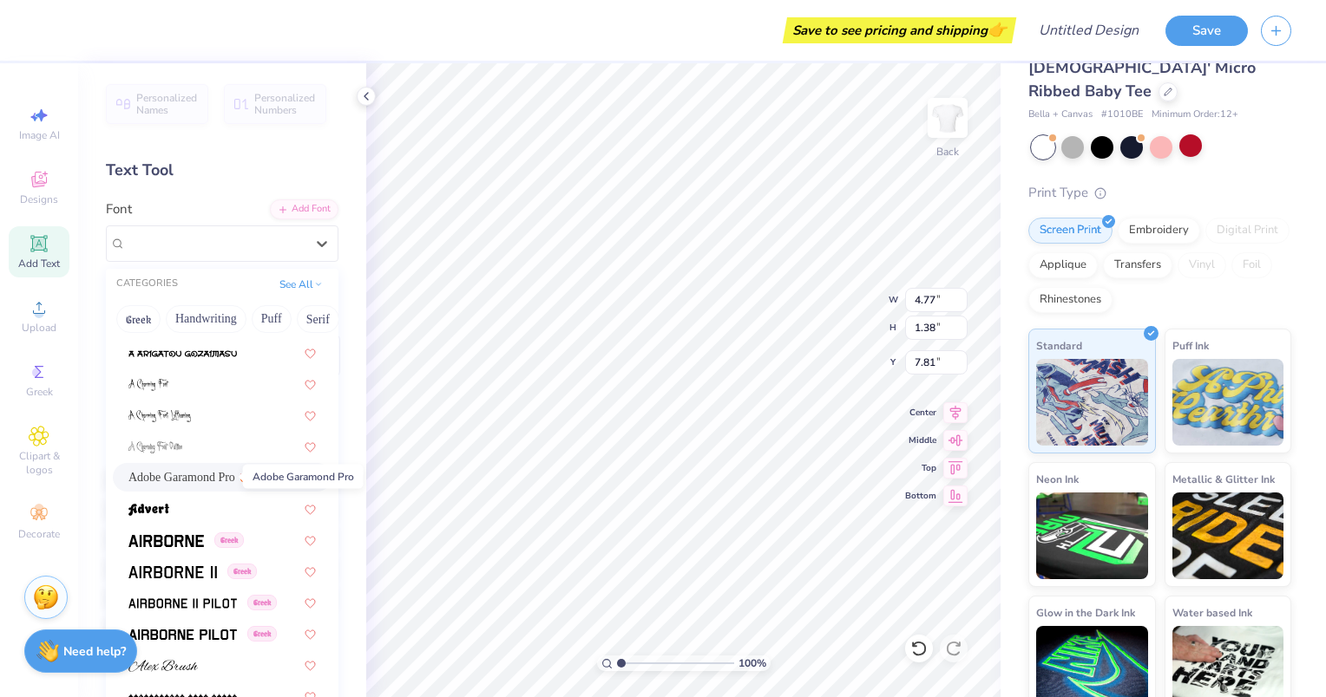
click at [212, 475] on span "Adobe Garamond Pro" at bounding box center [181, 477] width 107 height 18
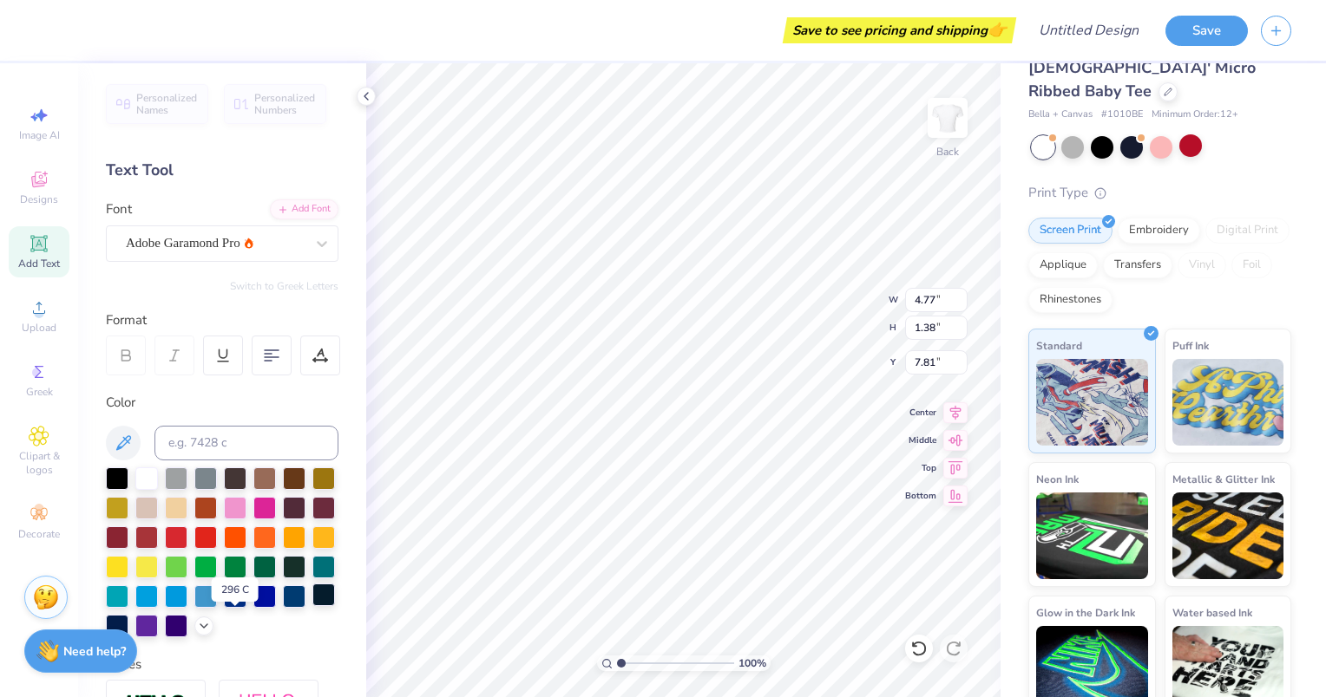
click at [312, 606] on div at bounding box center [323, 595] width 23 height 23
type input "1.91"
type input "0.74"
type input "4.66"
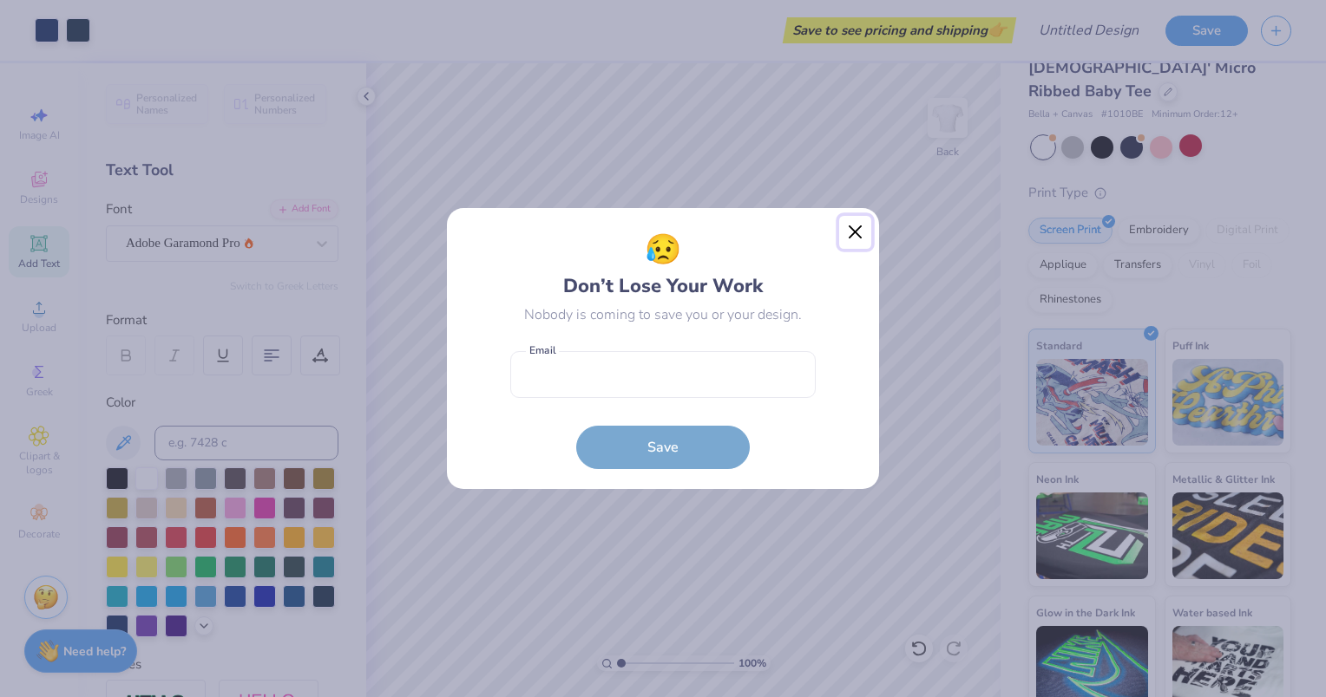
click at [854, 229] on button "Close" at bounding box center [855, 232] width 33 height 33
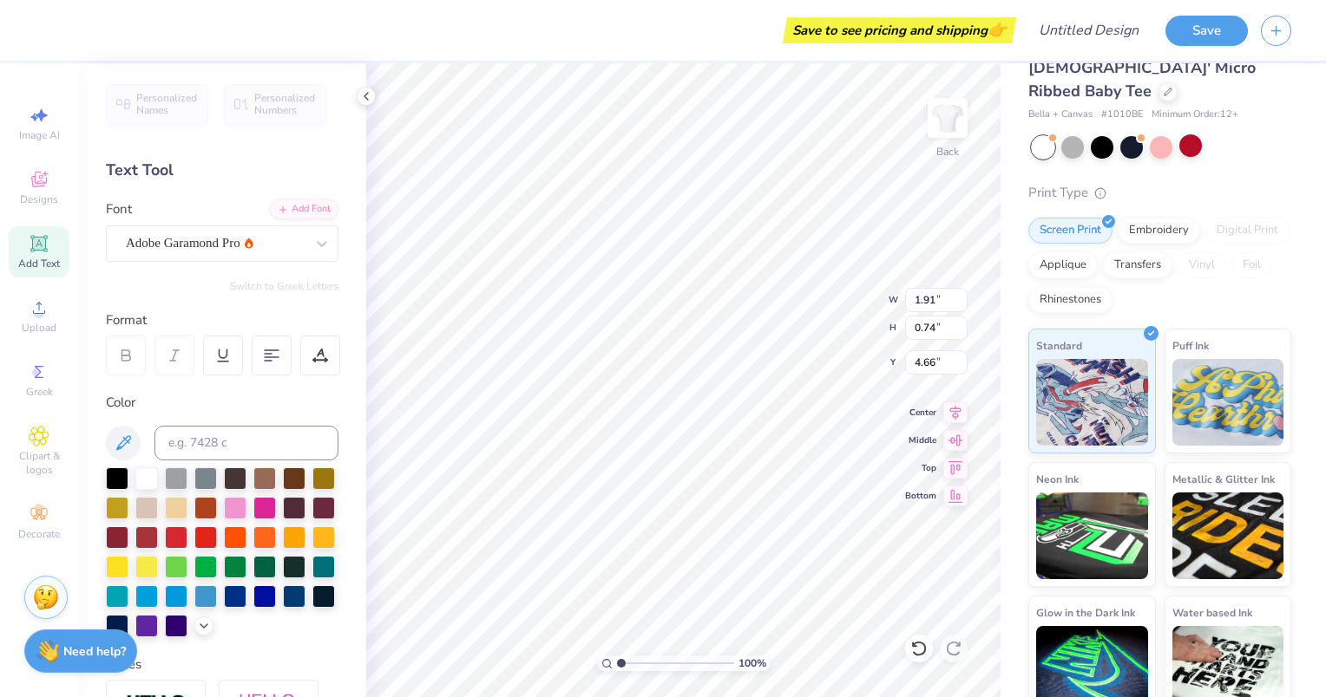
scroll to position [14, 2]
type textarea "1874"
click at [111, 468] on div at bounding box center [117, 477] width 23 height 23
type input "10.32"
type input "1.13"
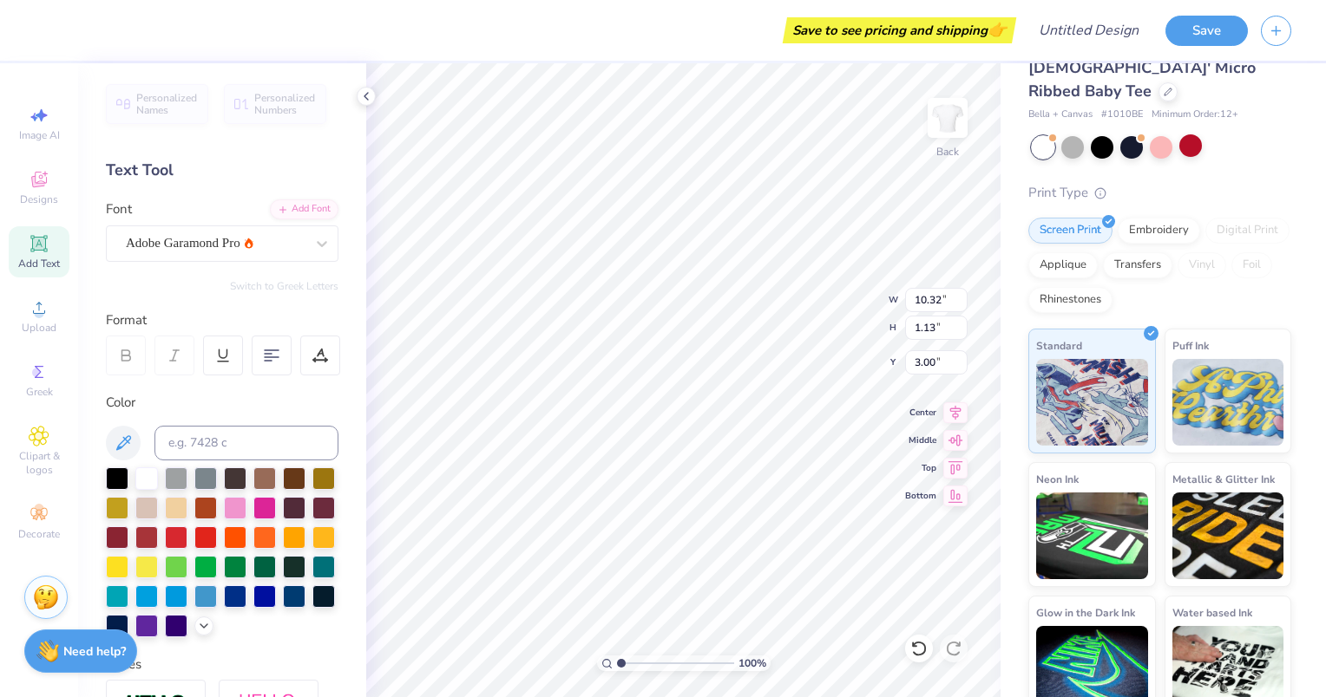
type input "3.00"
click at [117, 472] on div at bounding box center [117, 477] width 23 height 23
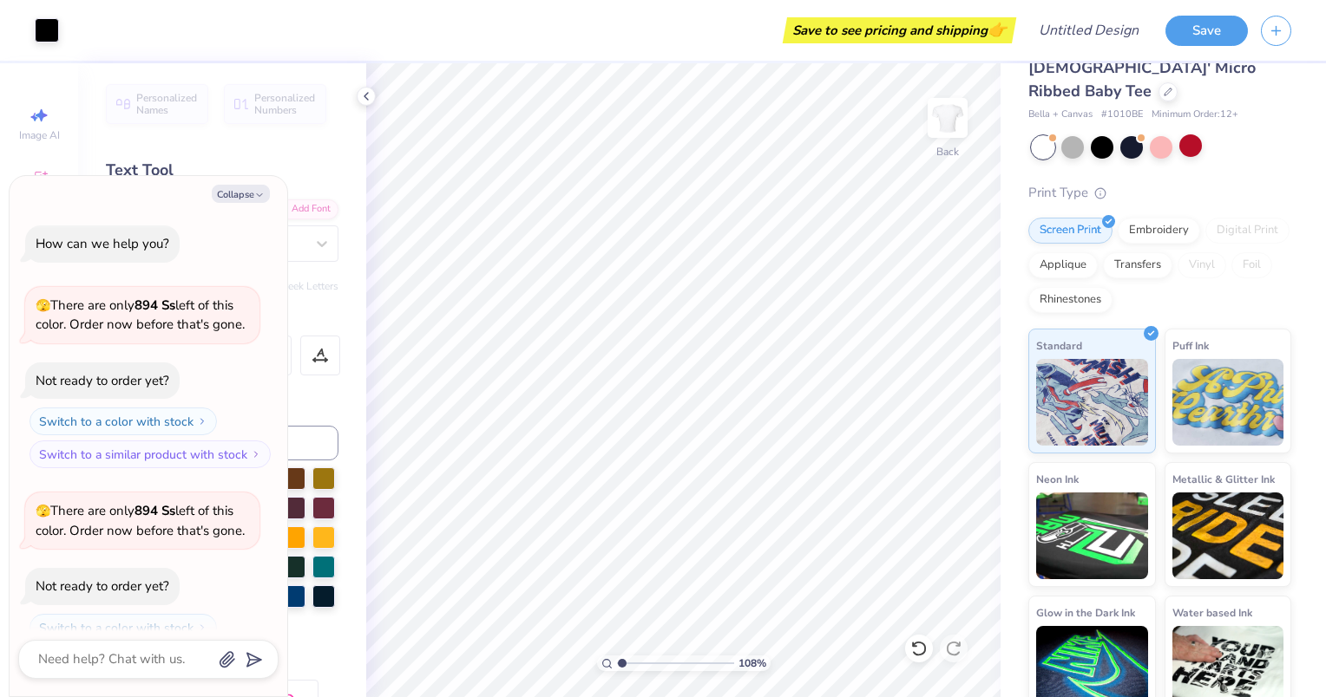
type input "1.07535264614425"
type textarea "x"
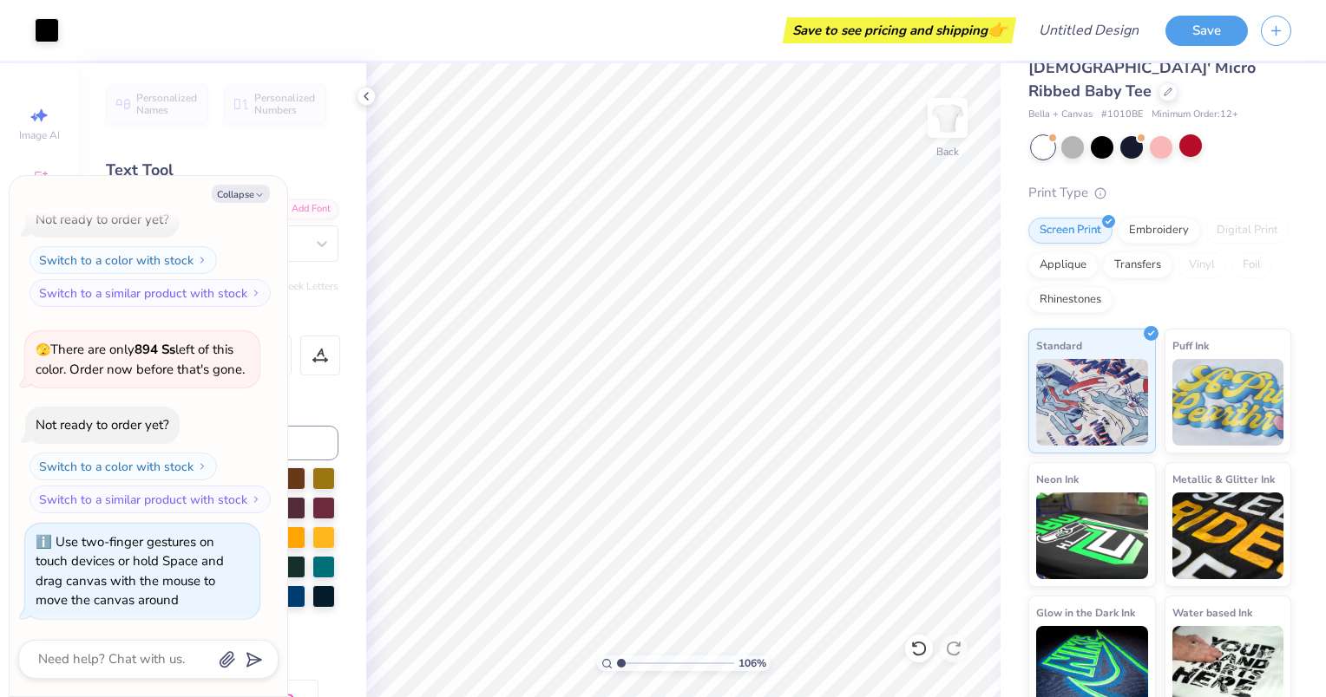
type input "1.06486891102596"
type textarea "x"
type input "1.06486891102596"
type textarea "x"
type input "1.06486891102596"
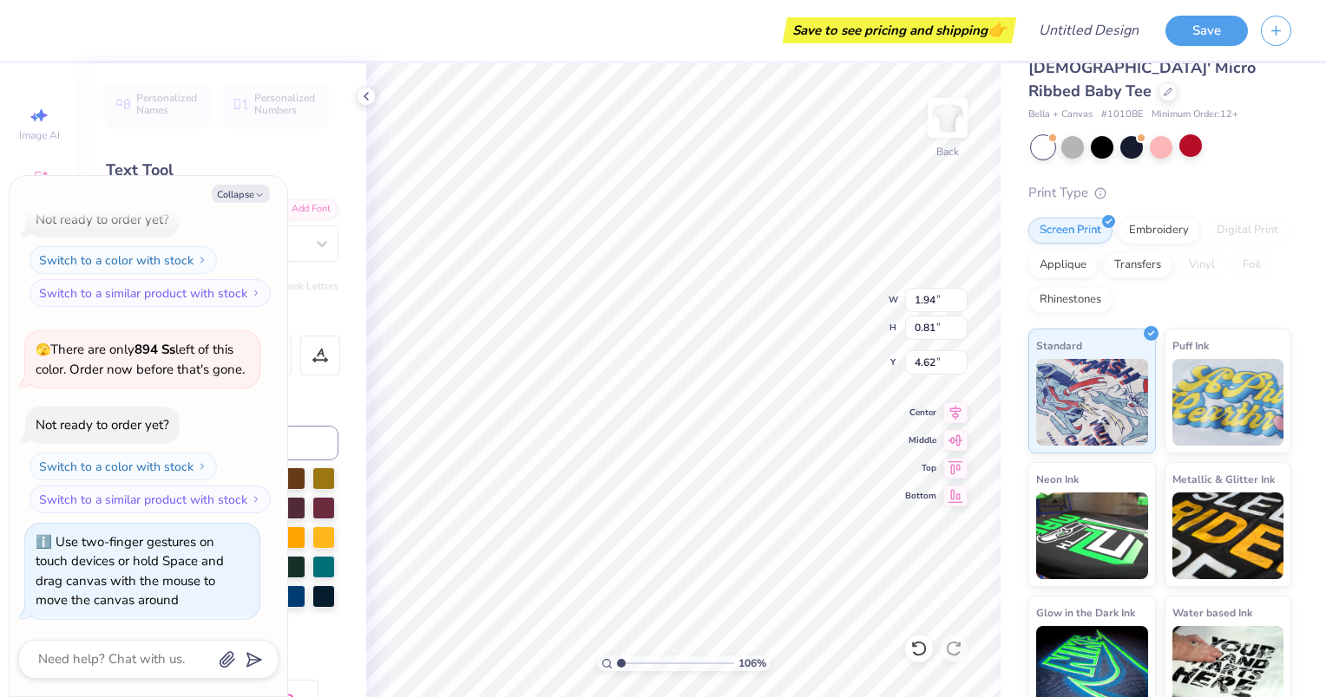
type textarea "x"
type input "1.06486891102596"
type textarea "x"
type input "1.06486891102596"
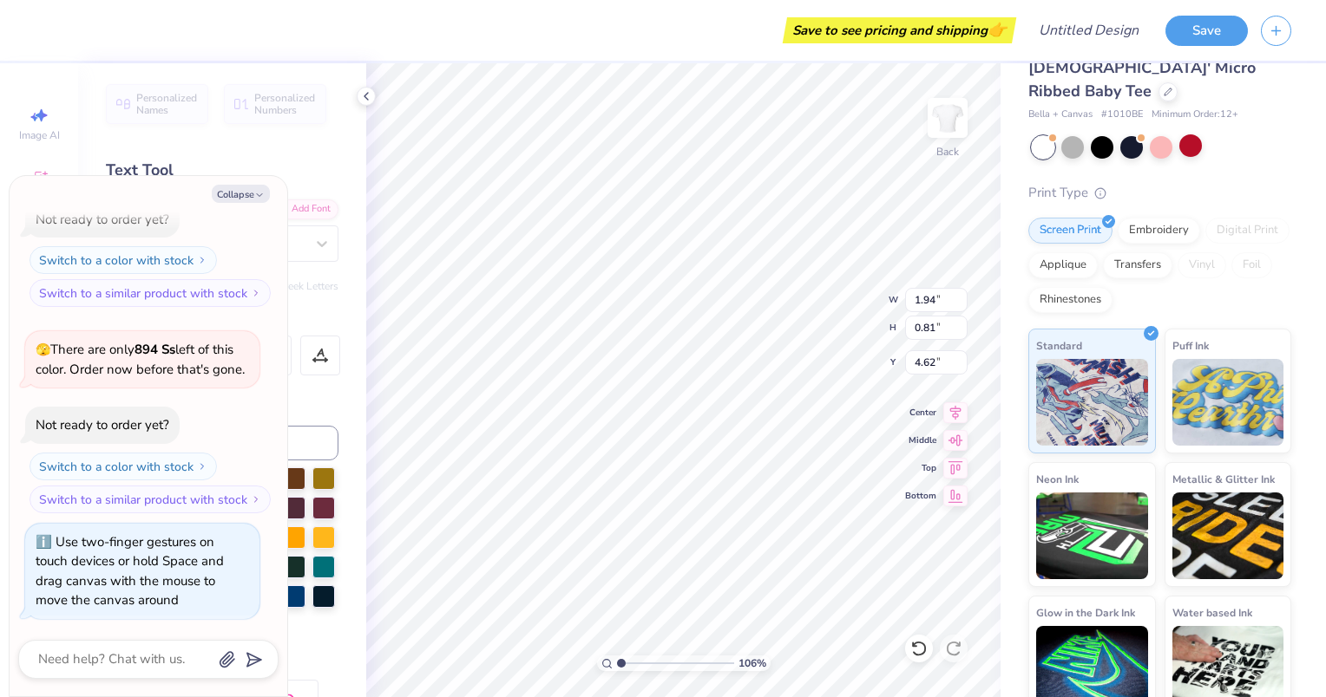
type textarea "x"
type textarea "E1874"
type input "1.06486891102596"
type textarea "x"
type textarea "ET1874"
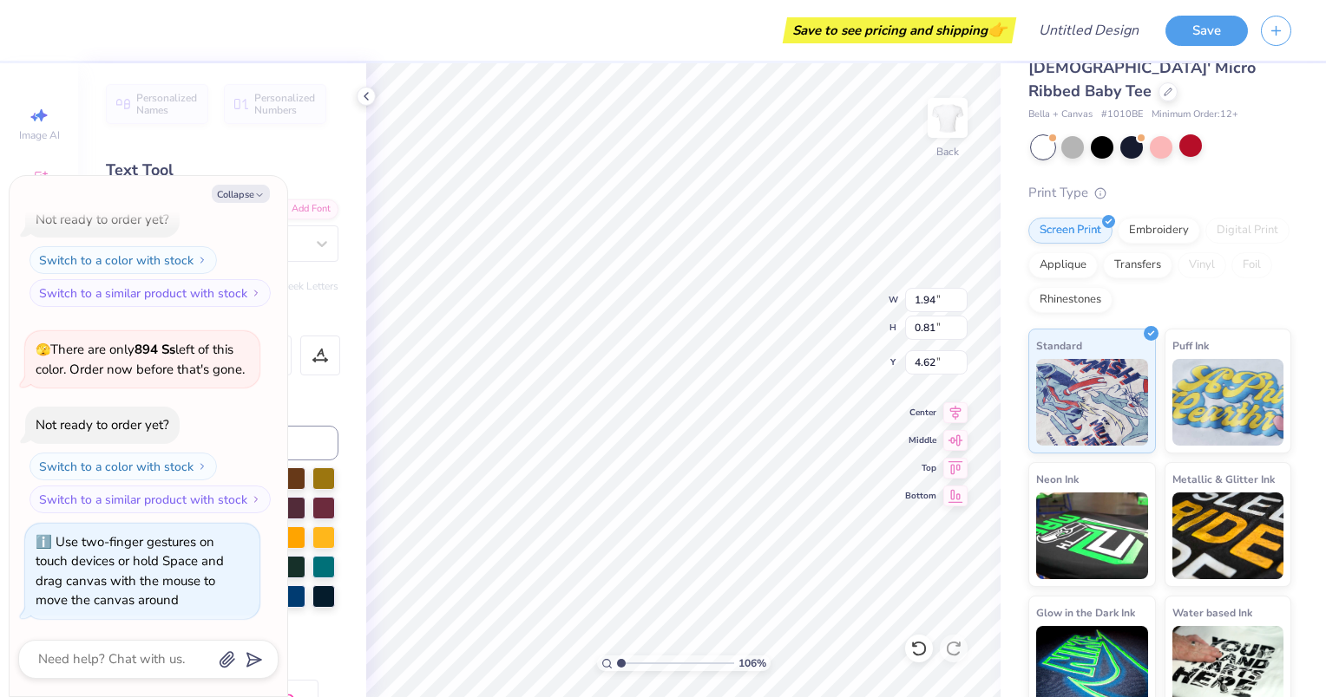
type input "1.06486891102596"
type textarea "x"
type textarea "E1874"
type input "1.06486891102596"
type textarea "x"
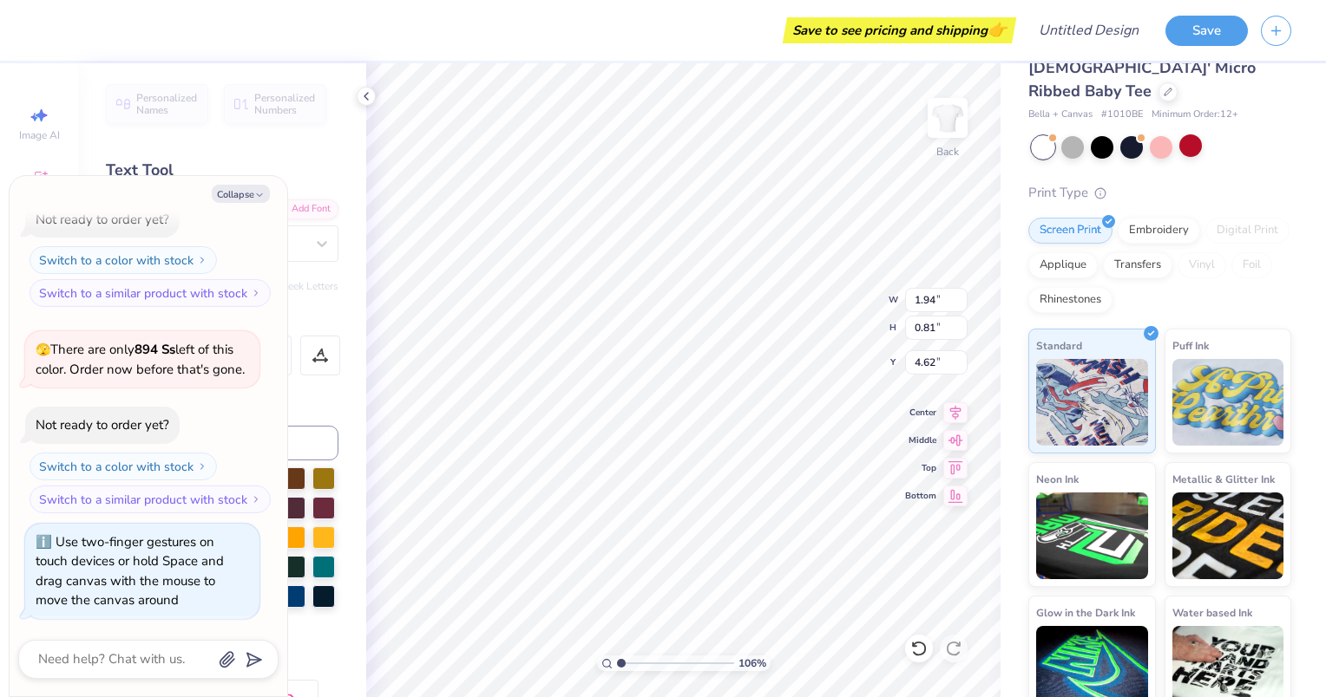
type textarea "ES1874"
type input "1.06486891102596"
type textarea "x"
type textarea "EST1874"
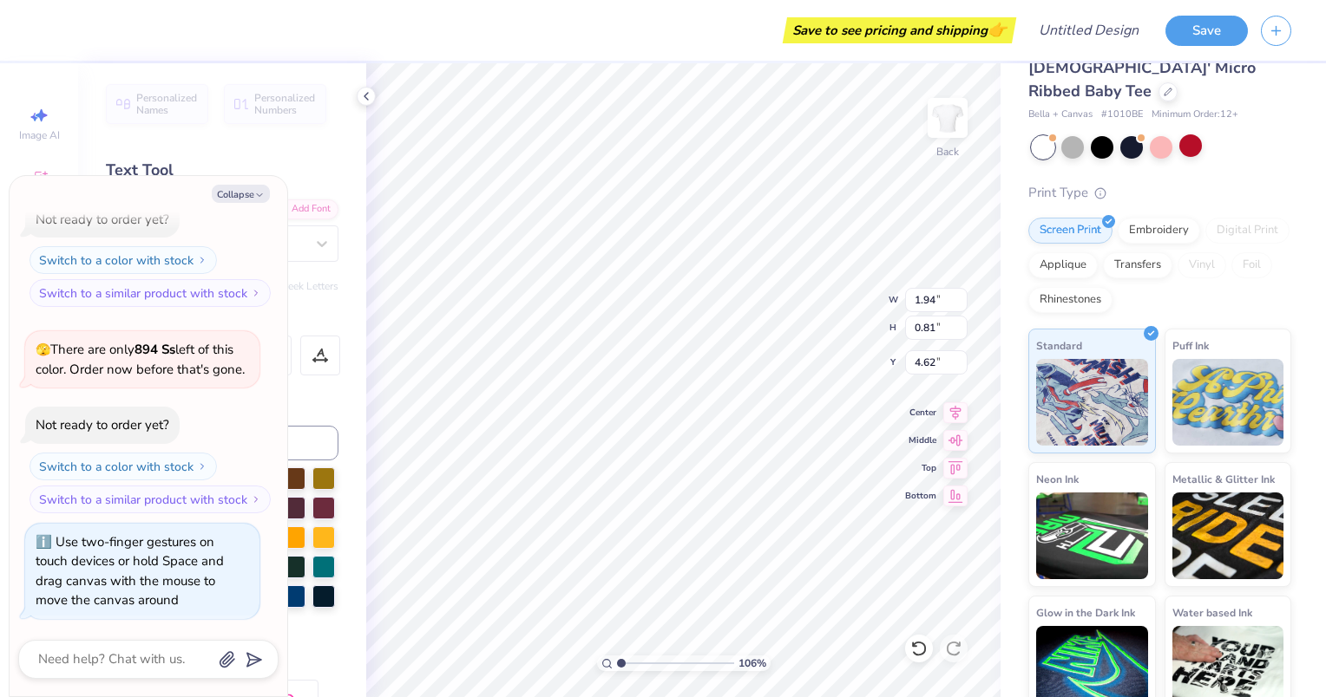
type input "1.06486891102596"
type textarea "x"
type textarea "EST.1874"
type input "1.06486891102596"
type textarea "x"
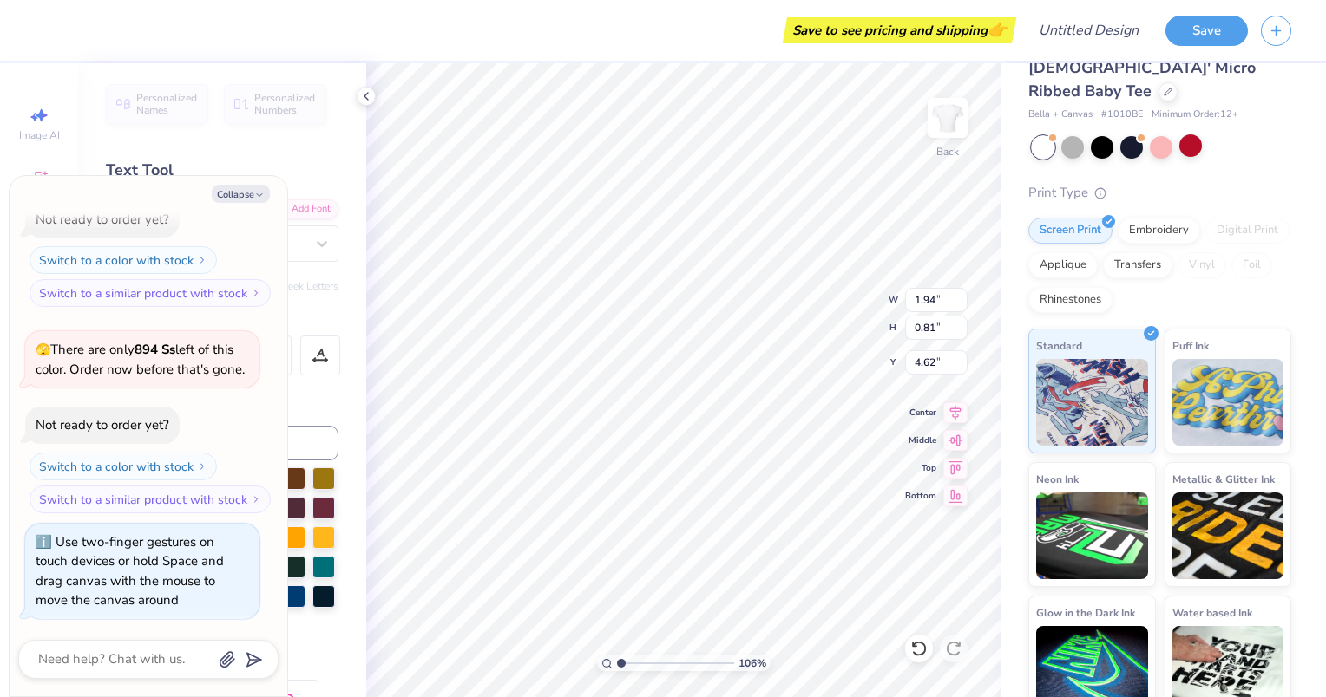
type textarea "EST. 1874"
type input "1.06486891102596"
type textarea "x"
type input "1.06486891102596"
click at [322, 154] on div "Personalized Names Personalized Numbers Text Tool Add Font Font Adobe Garamond …" at bounding box center [222, 380] width 288 height 634
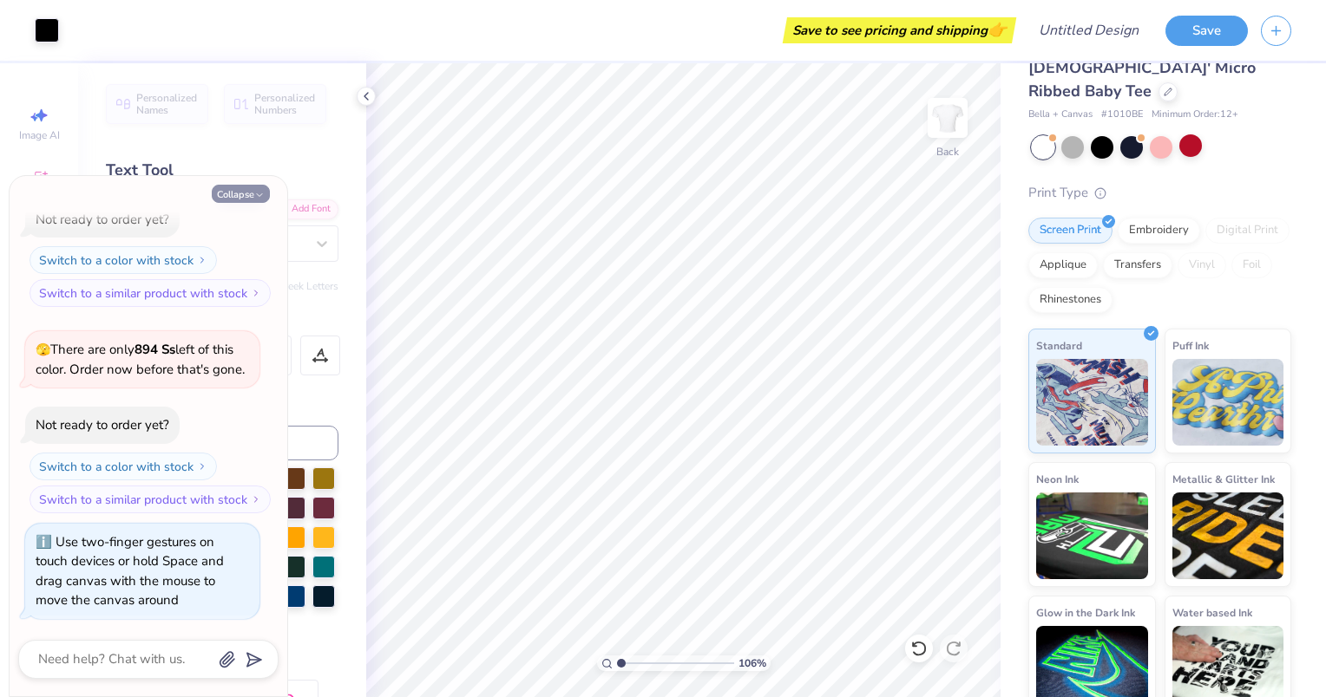
click at [237, 191] on button "Collapse" at bounding box center [241, 194] width 58 height 18
type textarea "x"
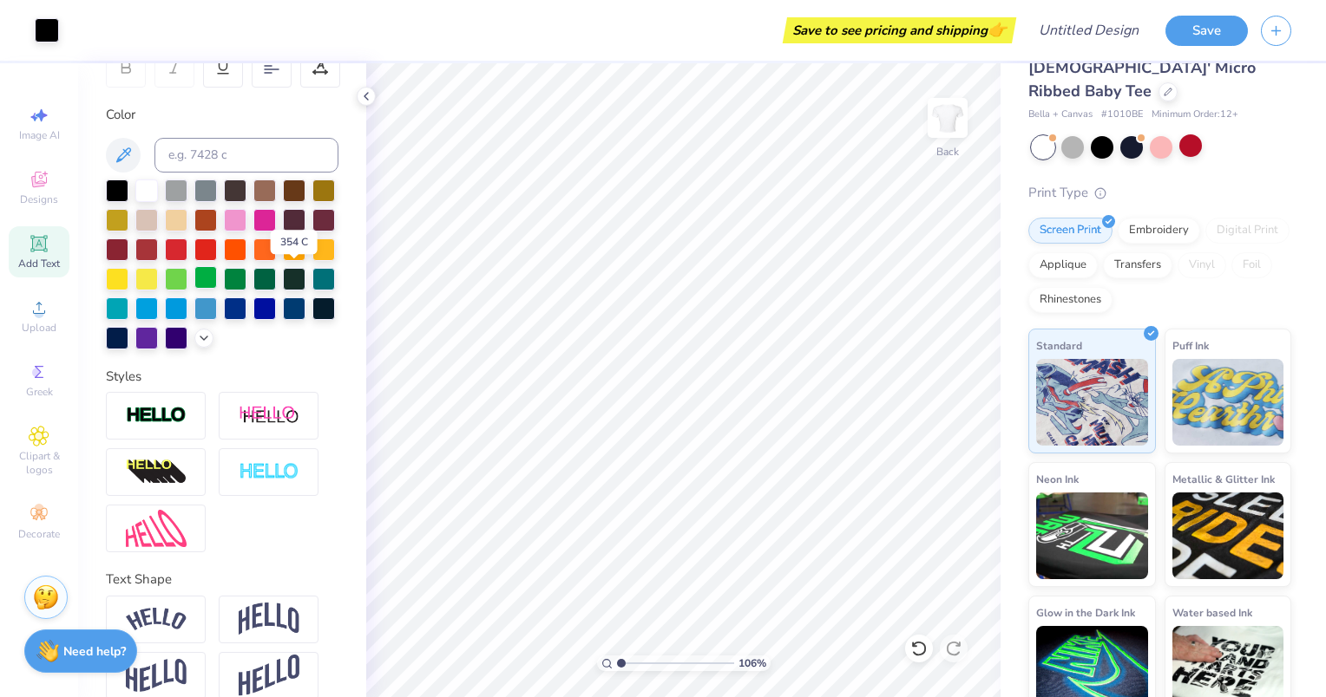
scroll to position [288, 0]
click at [204, 187] on div at bounding box center [205, 189] width 23 height 23
type input "1.06486891102596"
type input "4.24"
type input "0.81"
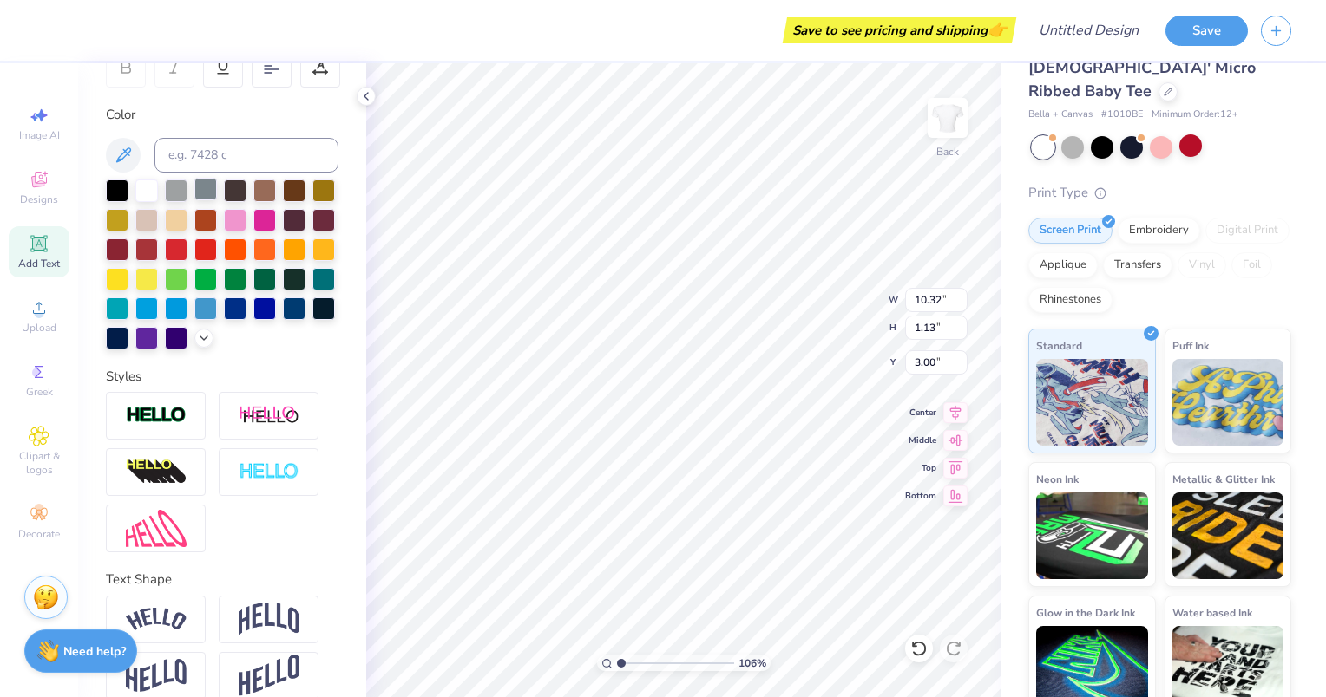
type input "4.62"
click at [209, 191] on div at bounding box center [205, 189] width 23 height 23
click at [158, 212] on div at bounding box center [146, 218] width 23 height 23
click at [207, 192] on div at bounding box center [205, 189] width 23 height 23
click at [113, 184] on div at bounding box center [117, 189] width 23 height 23
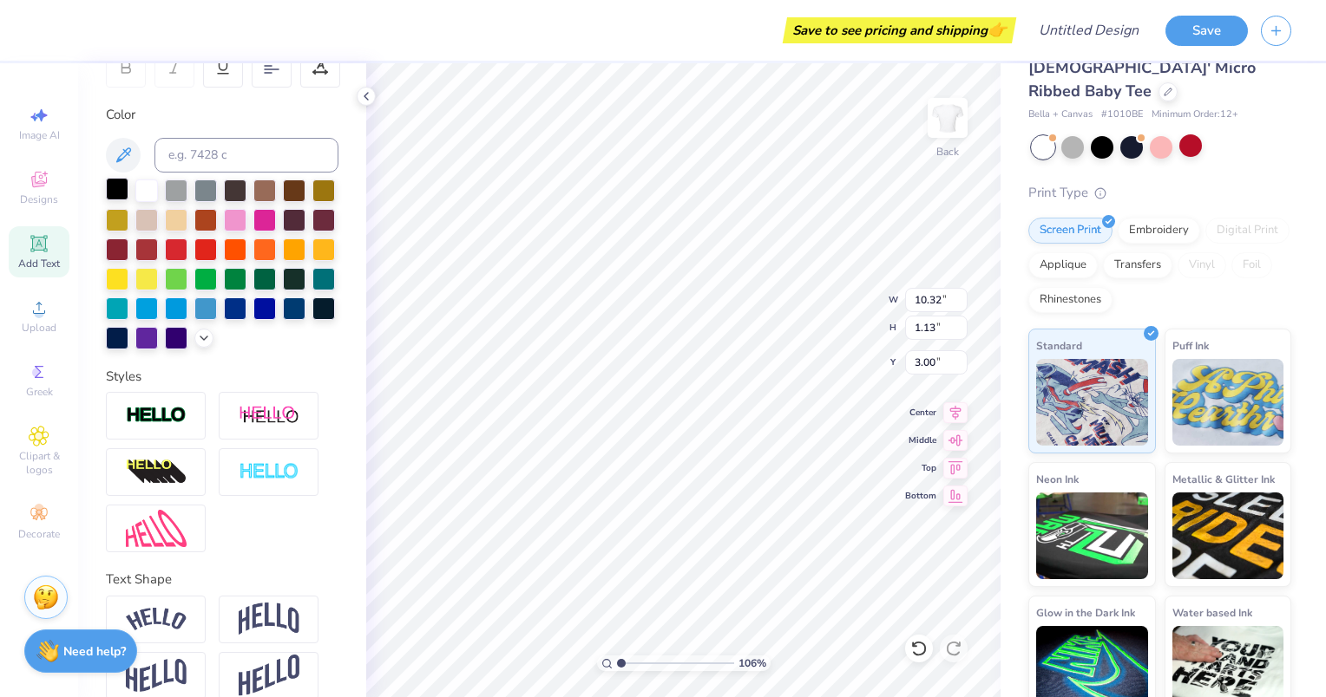
type input "1.06486891102596"
type input "4.24"
type input "0.81"
type input "4.62"
click at [116, 182] on div at bounding box center [117, 189] width 23 height 23
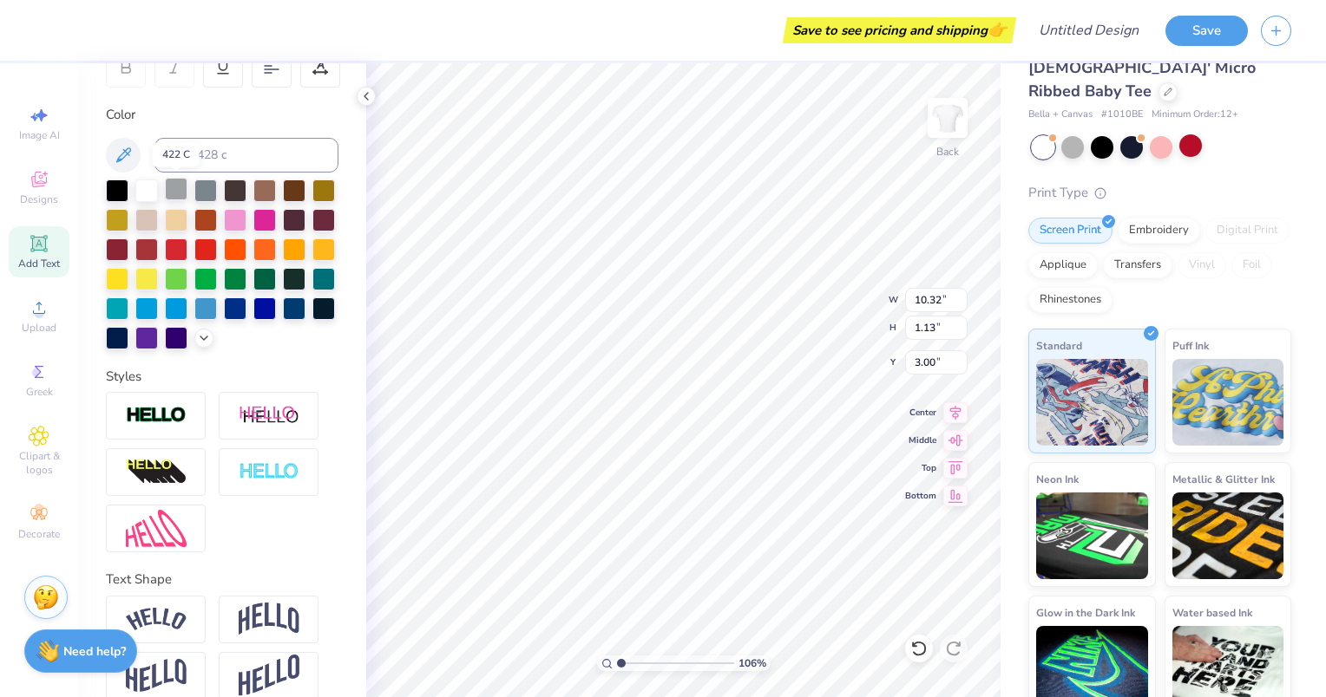
click at [173, 188] on div at bounding box center [176, 189] width 23 height 23
type input "1.06486891102596"
type input "4.24"
type input "0.81"
type input "4.62"
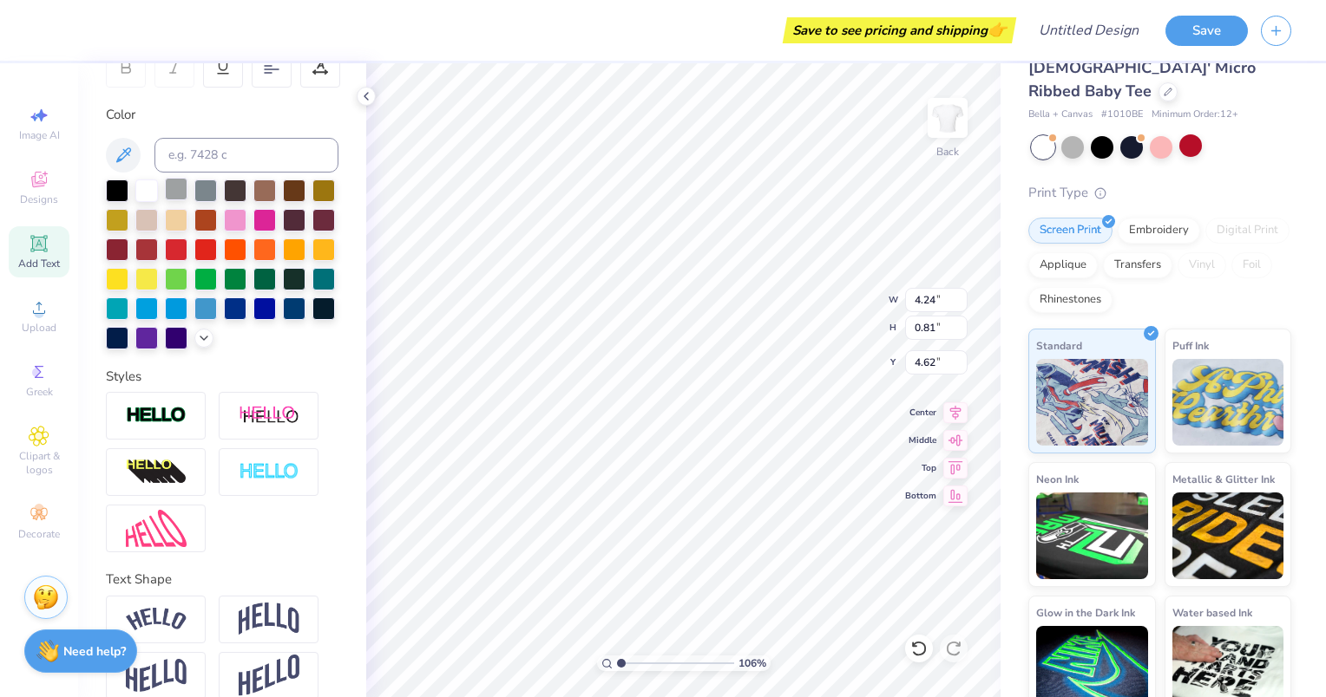
click at [178, 180] on div at bounding box center [176, 189] width 23 height 23
type input "1.06486891102596"
